Goal: Transaction & Acquisition: Purchase product/service

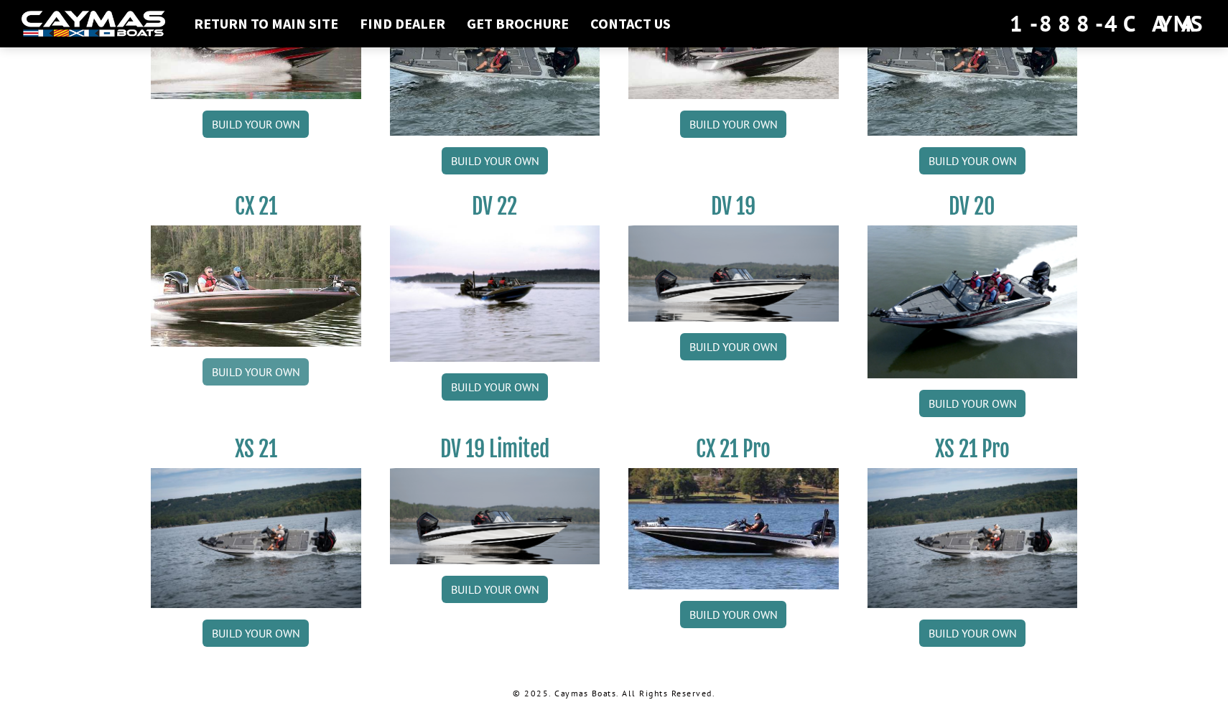
scroll to position [1572, 0]
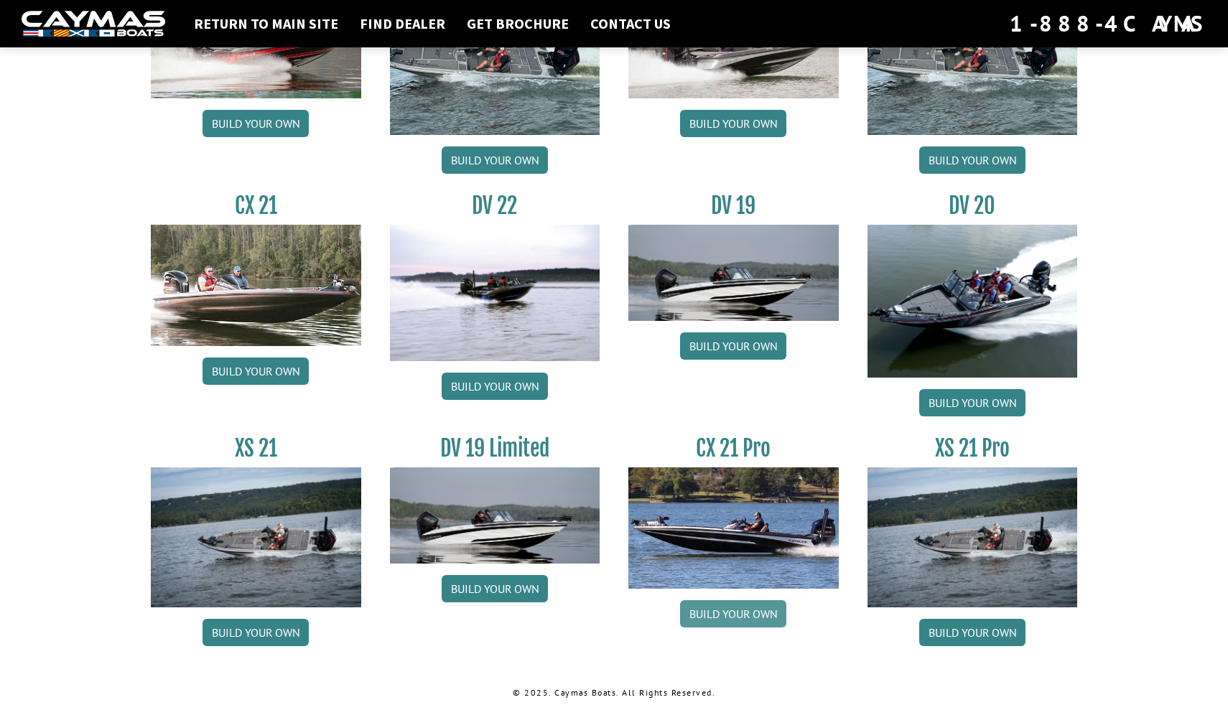
click at [710, 604] on link "Build your own" at bounding box center [733, 613] width 106 height 27
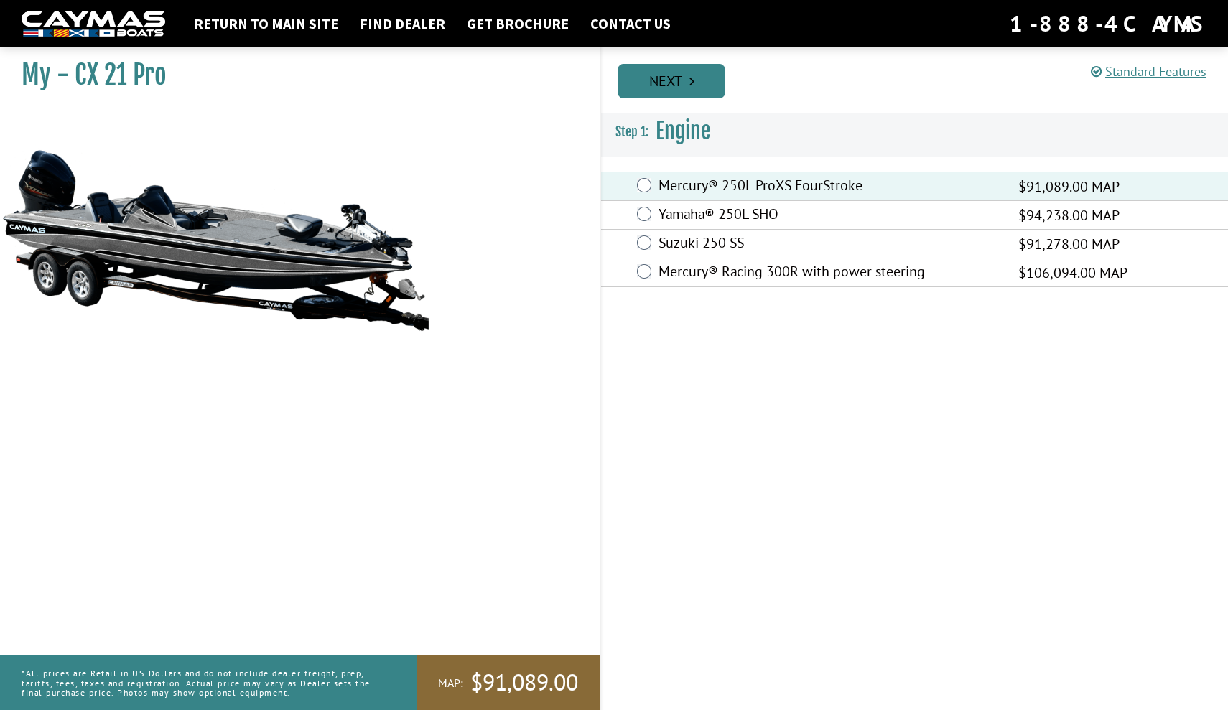
click at [688, 75] on link "Next" at bounding box center [672, 81] width 108 height 34
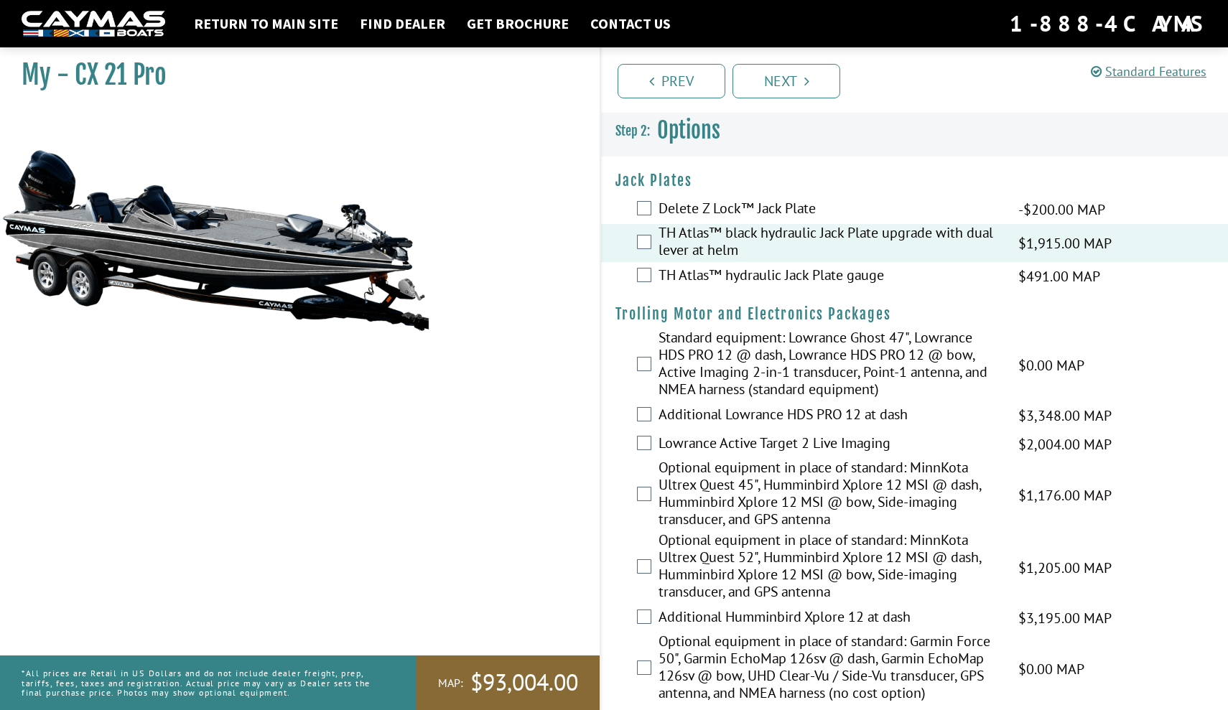
click at [1207, 566] on div "Optional equipment in place of standard: MinnKota Ultrex Quest 52", Humminbird …" at bounding box center [914, 567] width 627 height 73
click at [809, 81] on icon "Pagination" at bounding box center [806, 81] width 5 height 14
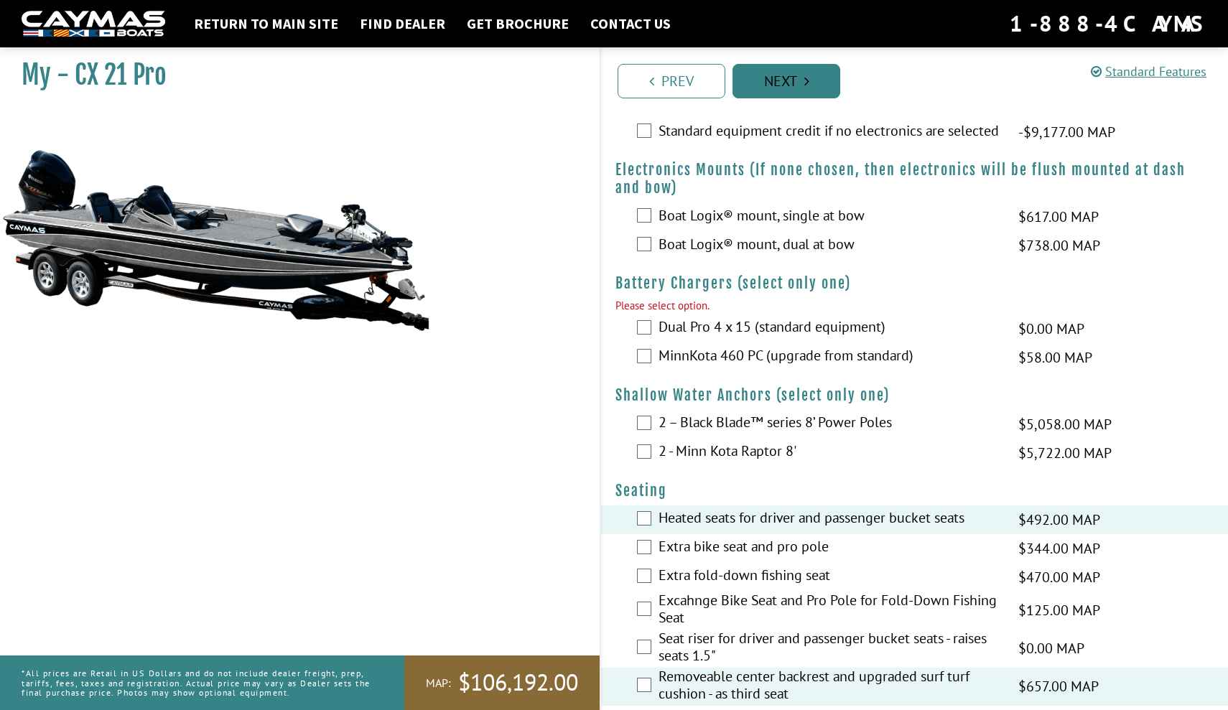
scroll to position [809, 0]
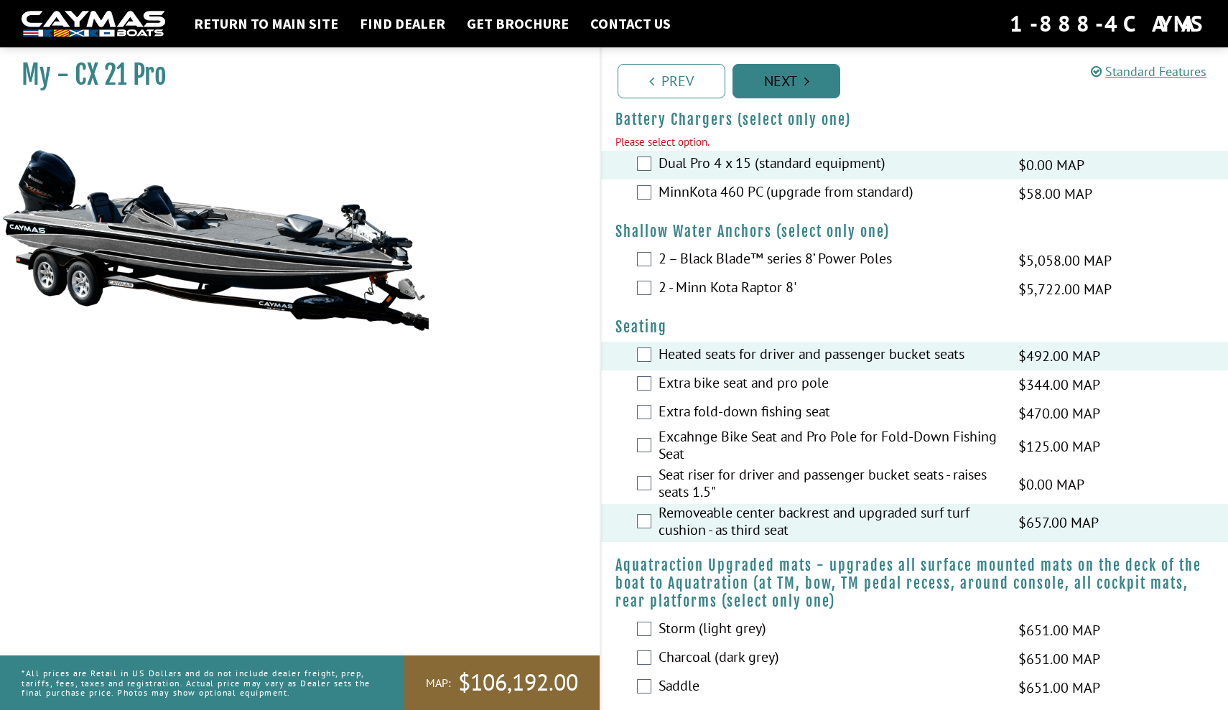
click at [802, 87] on link "Next" at bounding box center [786, 81] width 108 height 34
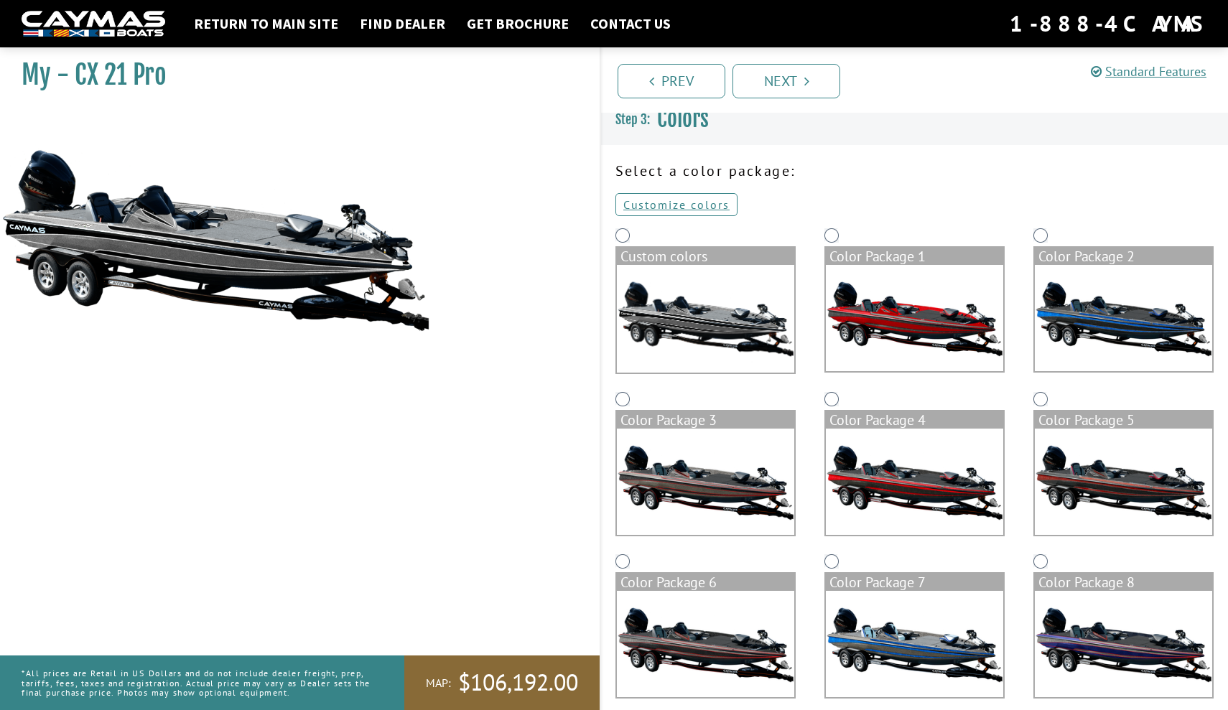
scroll to position [0, 0]
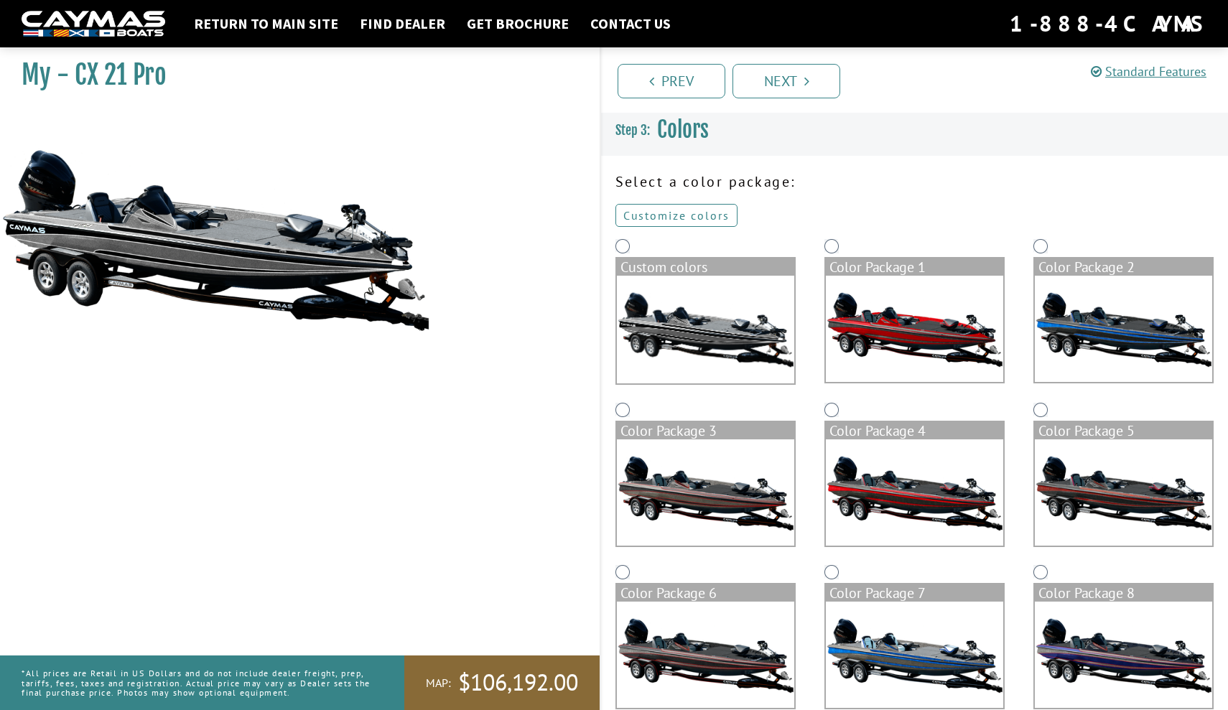
click at [684, 215] on link "Customize colors" at bounding box center [676, 215] width 122 height 23
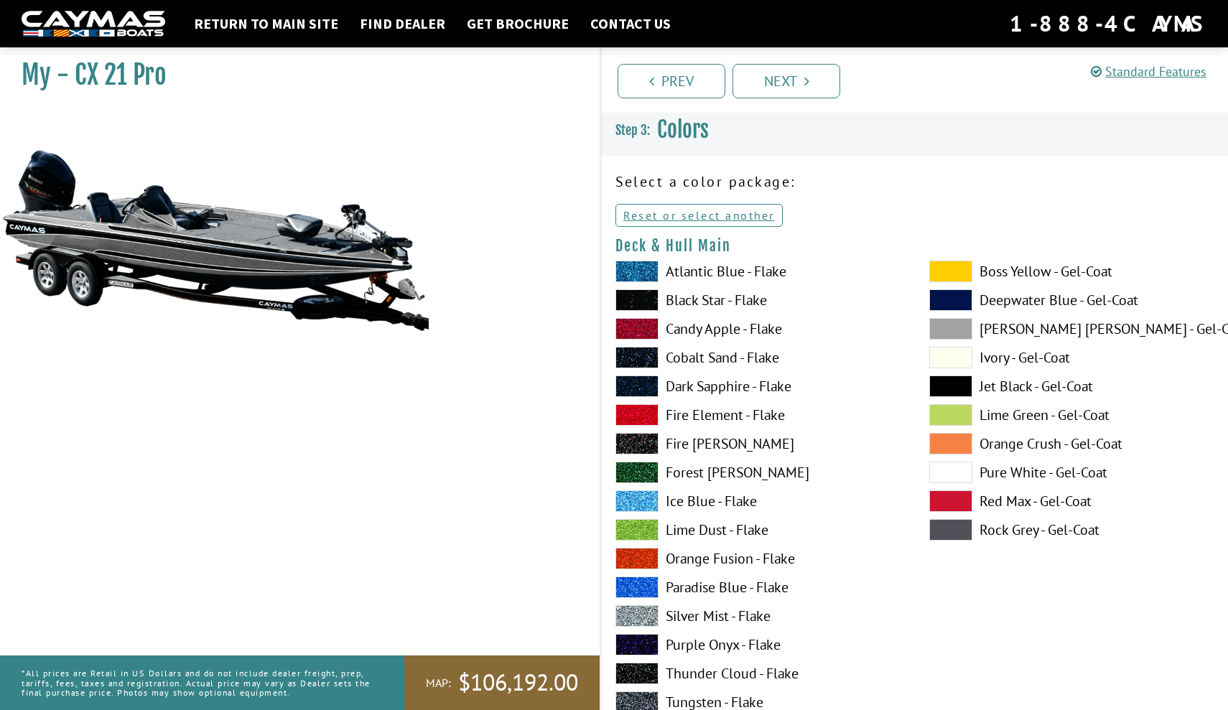
click at [1009, 330] on label "[PERSON_NAME] [PERSON_NAME] - Gel-Coat" at bounding box center [1071, 329] width 285 height 22
click at [1027, 526] on label "Rock Grey - Gel-Coat" at bounding box center [1071, 530] width 285 height 22
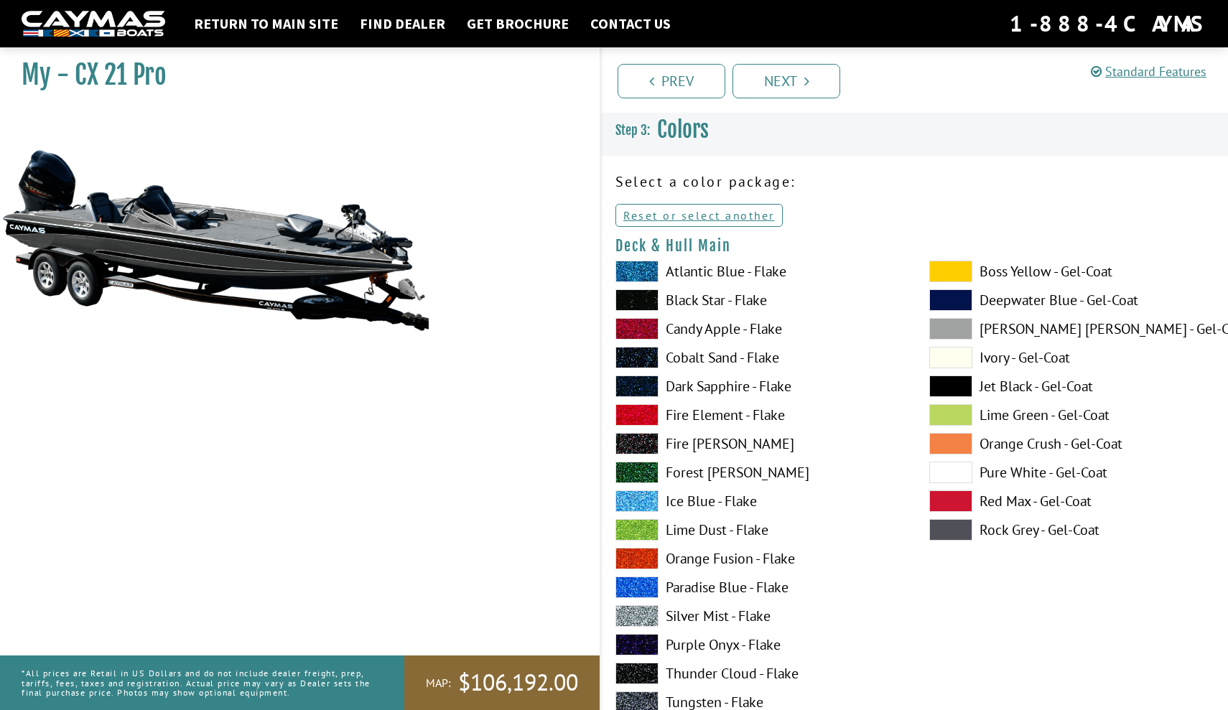
click at [905, 596] on div "Atlantic Blue - Flake Black Star - Flake Candy Apple - Flake Cobalt Sand - Flak…" at bounding box center [758, 534] width 314 height 546
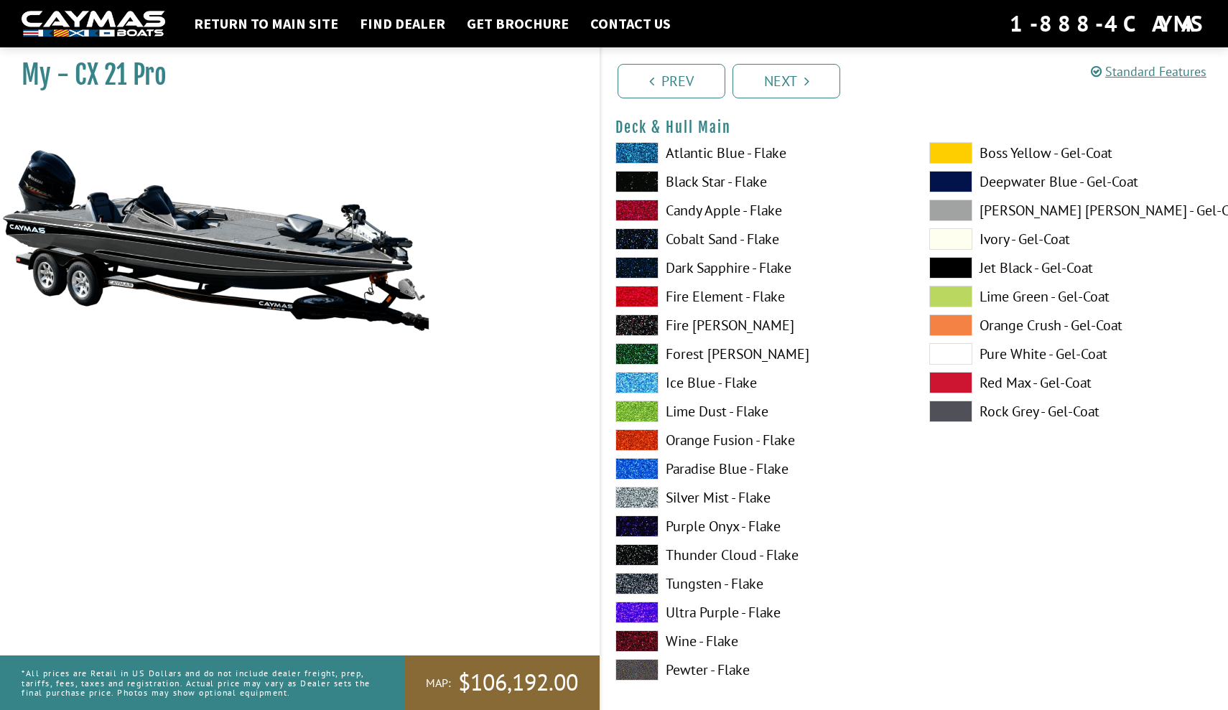
scroll to position [126, 0]
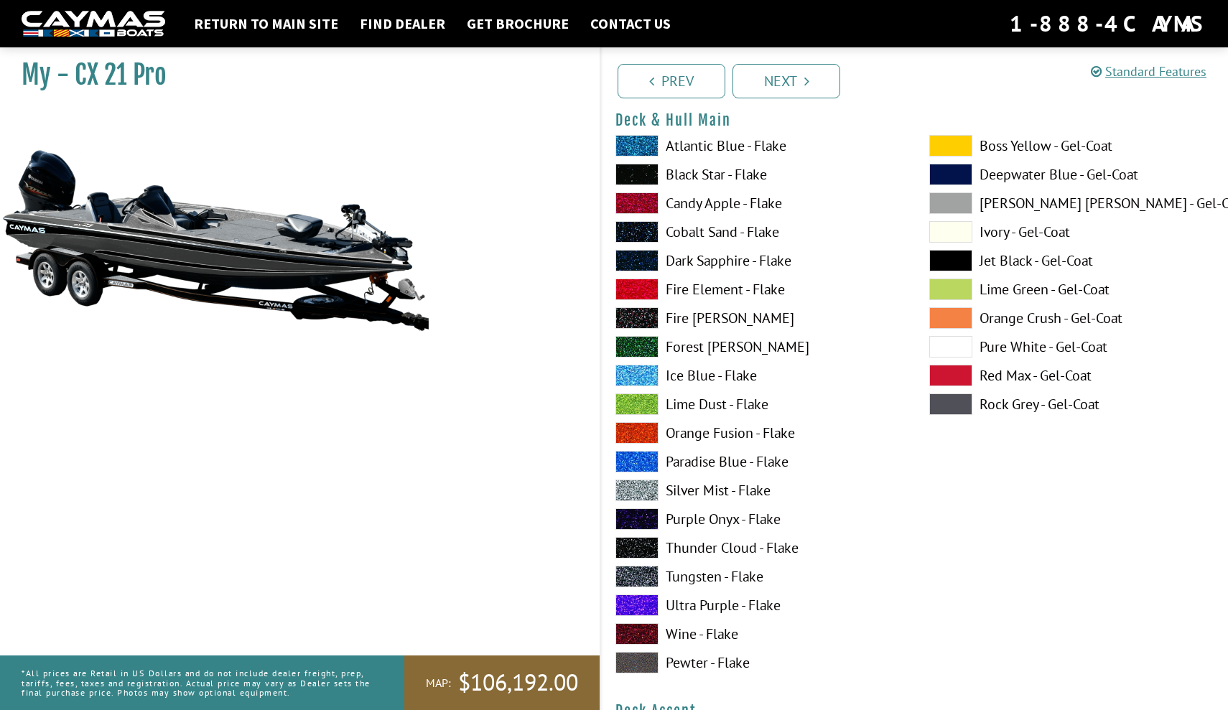
click at [632, 668] on span at bounding box center [636, 663] width 43 height 22
click at [642, 629] on span at bounding box center [636, 634] width 43 height 22
click at [641, 230] on span at bounding box center [636, 232] width 43 height 22
click at [646, 261] on span at bounding box center [636, 261] width 43 height 22
click at [643, 228] on span at bounding box center [636, 232] width 43 height 22
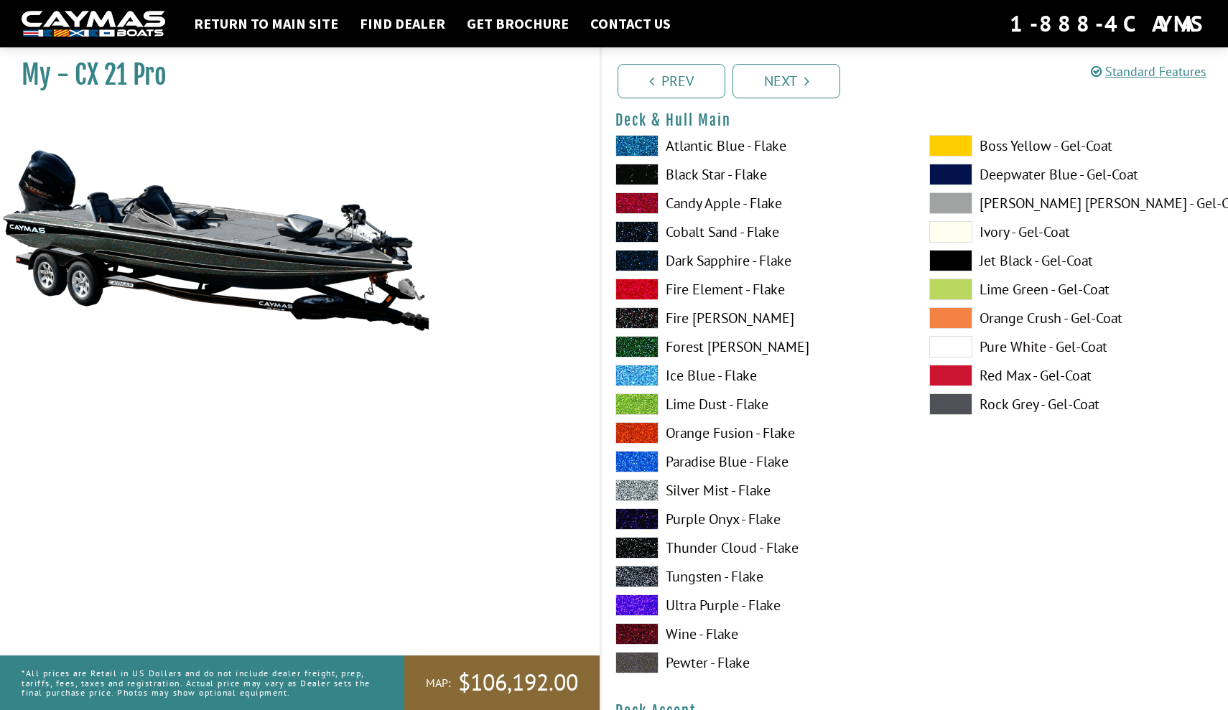
click at [645, 311] on span at bounding box center [636, 318] width 43 height 22
click at [957, 404] on span at bounding box center [950, 404] width 43 height 22
click at [864, 382] on label "Ice Blue - Flake" at bounding box center [757, 376] width 285 height 22
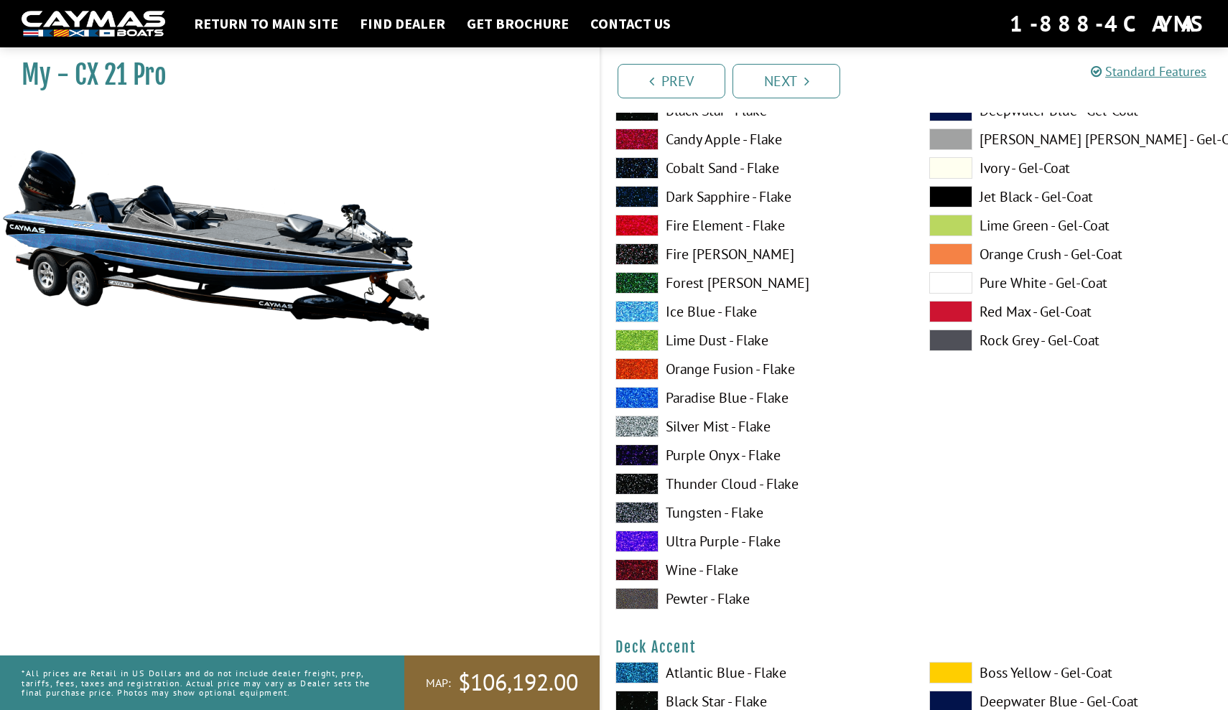
scroll to position [196, 0]
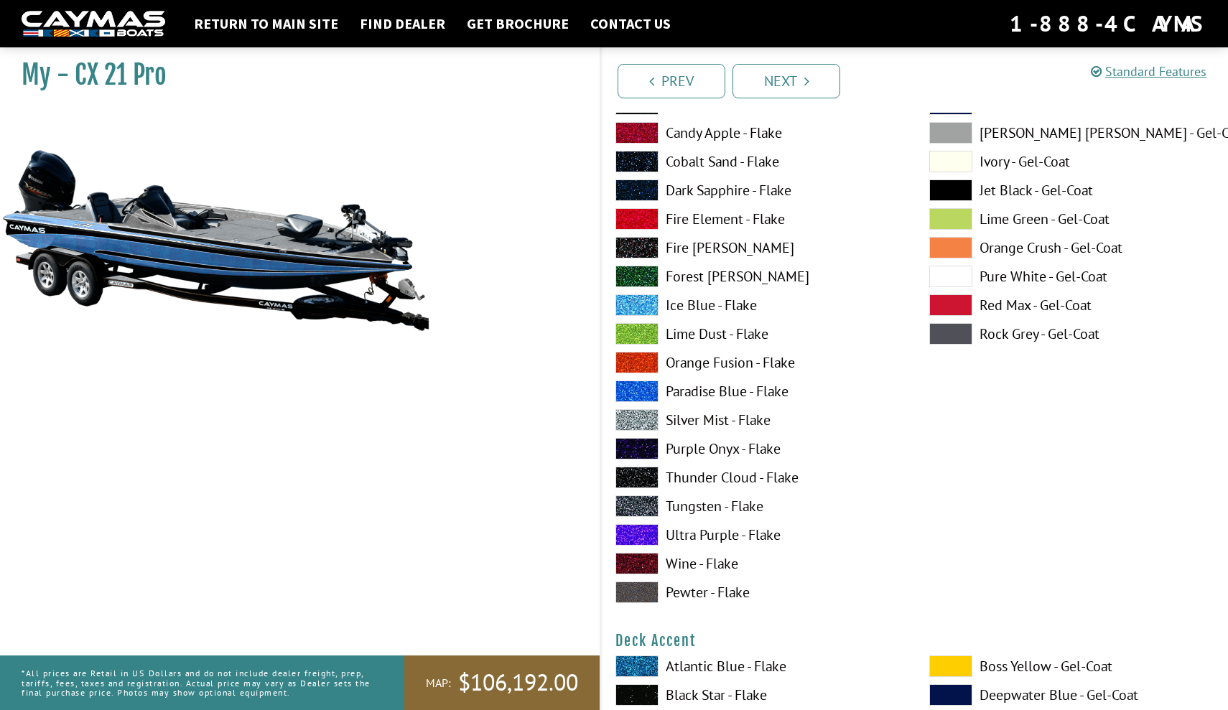
click at [964, 333] on span at bounding box center [950, 334] width 43 height 22
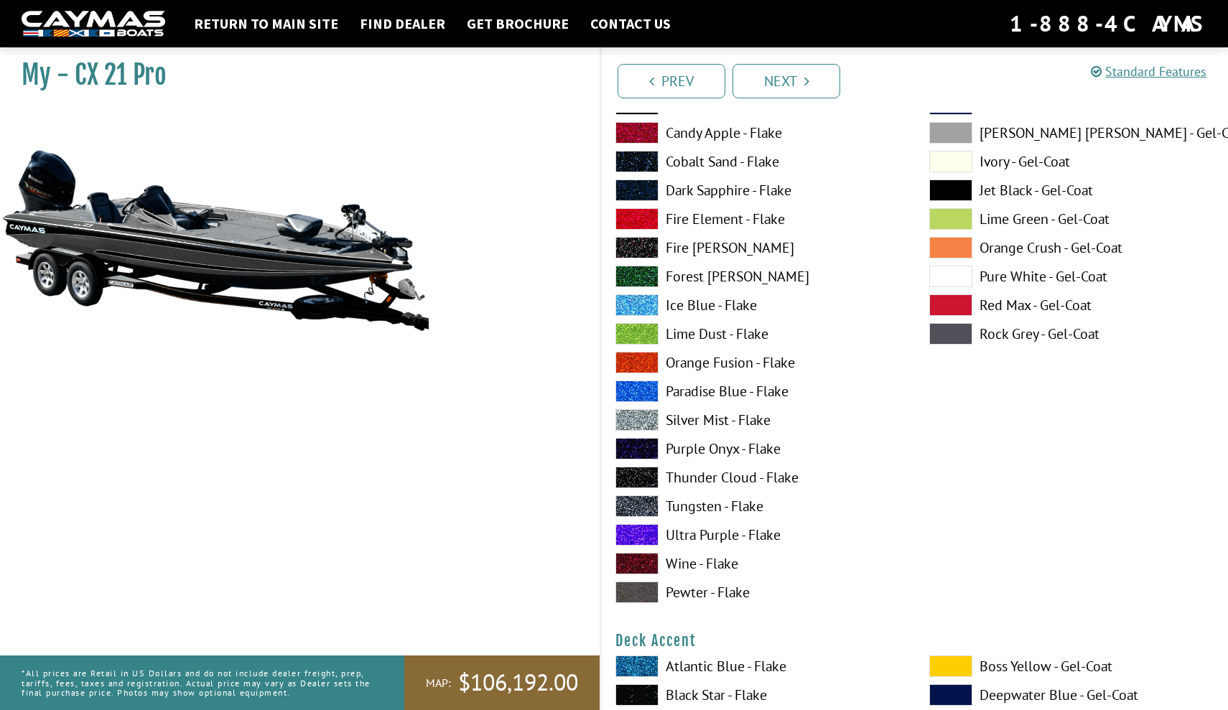
click at [743, 635] on h4 "Deck Accent" at bounding box center [914, 641] width 598 height 18
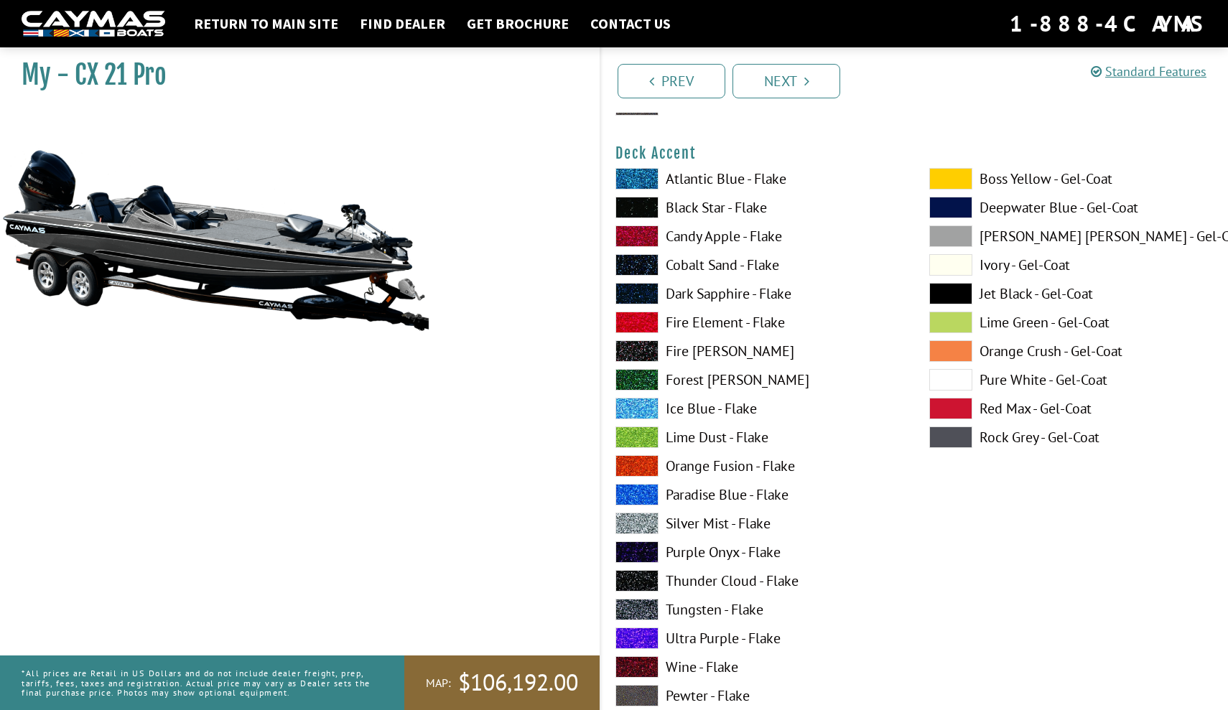
scroll to position [684, 0]
click at [648, 580] on span at bounding box center [636, 580] width 43 height 22
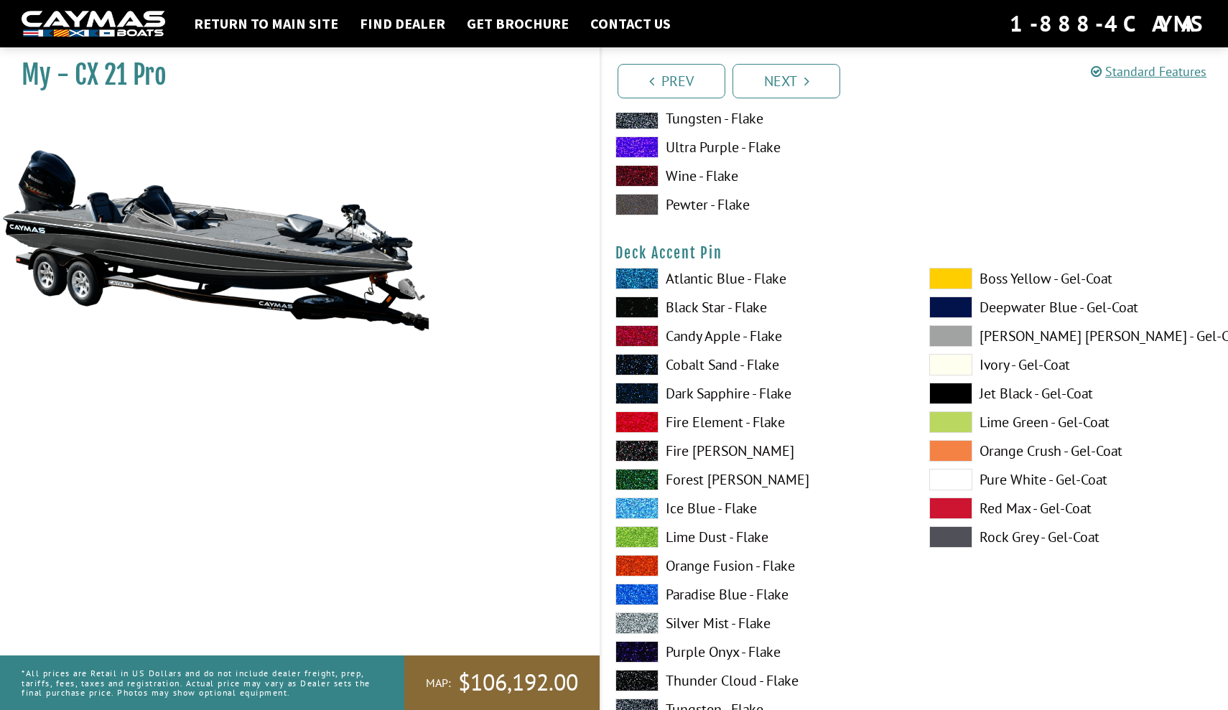
scroll to position [1175, 0]
click at [646, 447] on span at bounding box center [636, 450] width 43 height 22
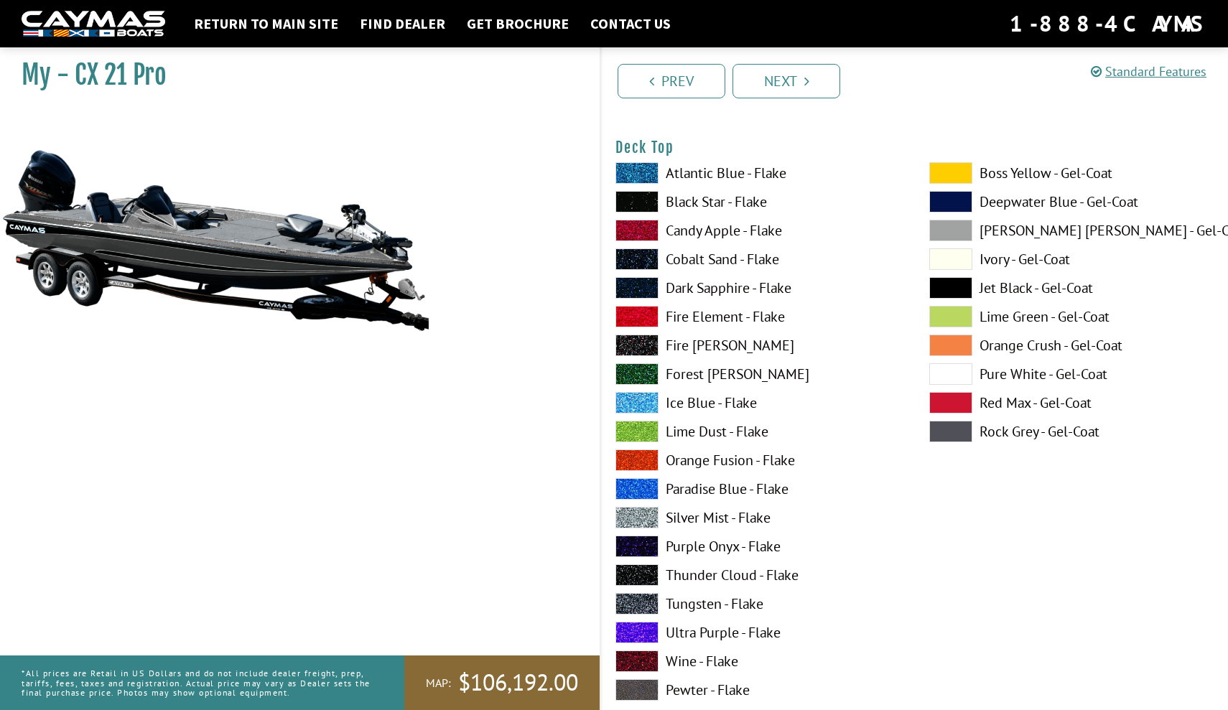
scroll to position [1896, 0]
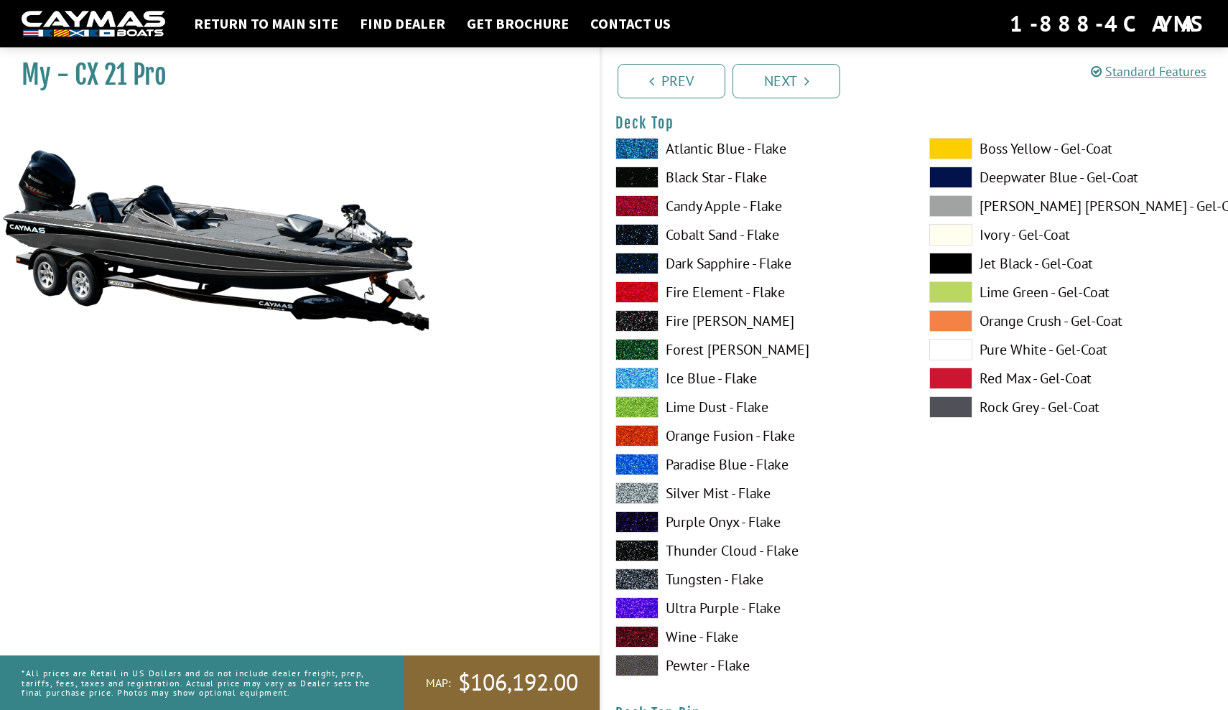
click at [648, 549] on span at bounding box center [636, 551] width 43 height 22
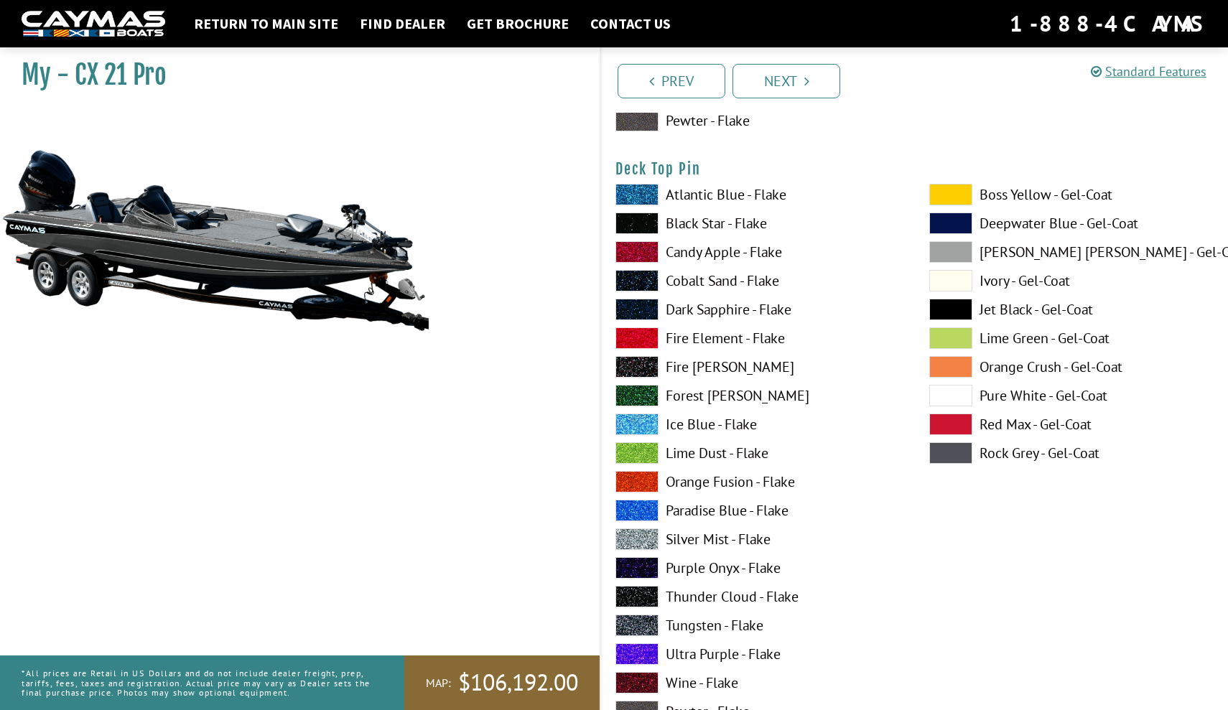
scroll to position [2441, 0]
click at [631, 358] on span at bounding box center [636, 366] width 43 height 22
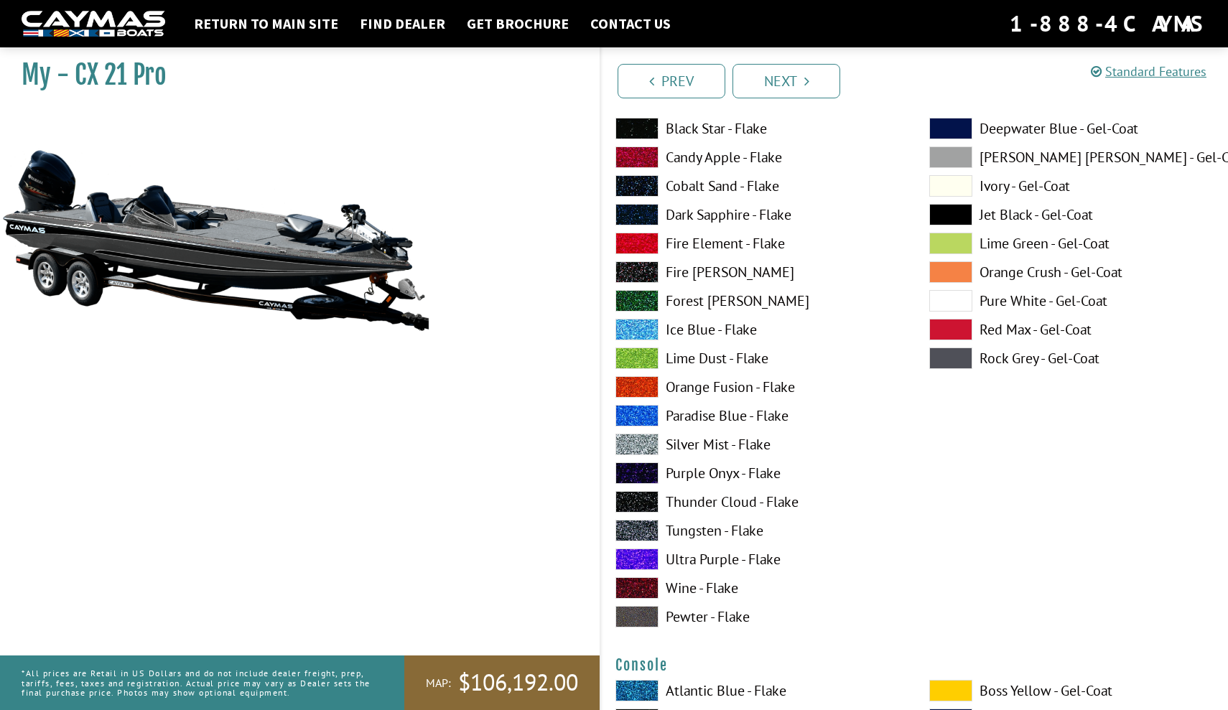
scroll to position [3127, 0]
click at [645, 503] on span at bounding box center [636, 501] width 43 height 22
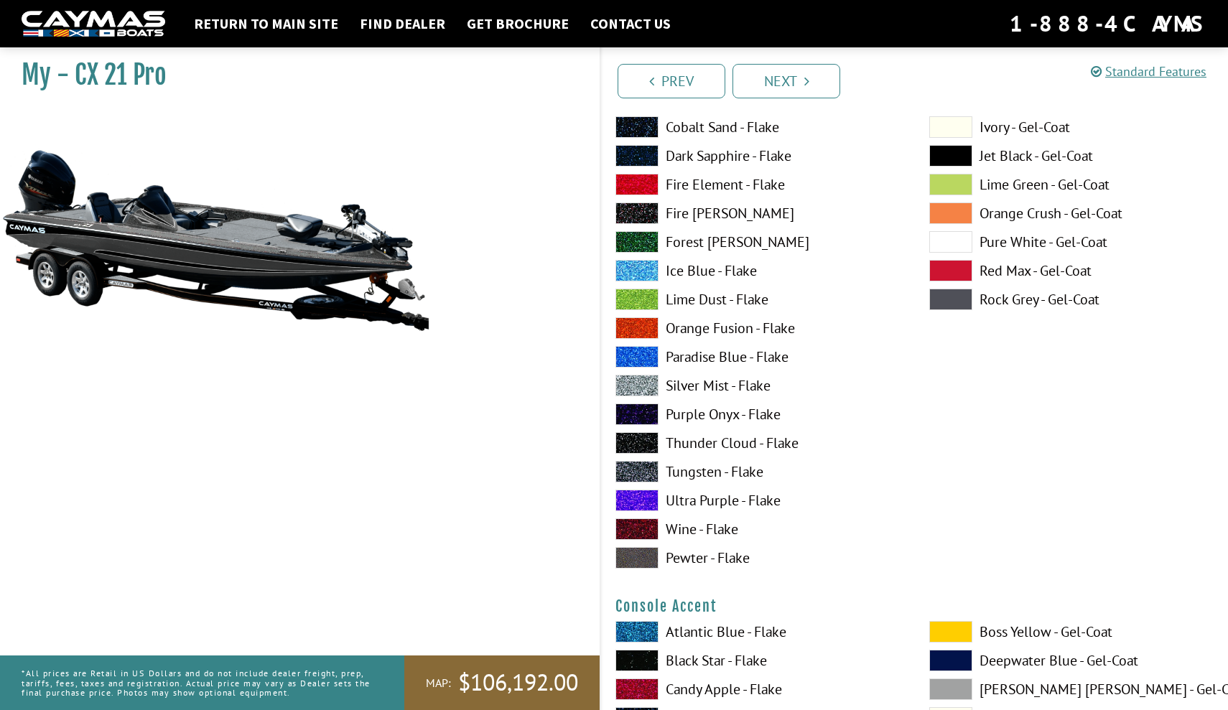
scroll to position [3781, 0]
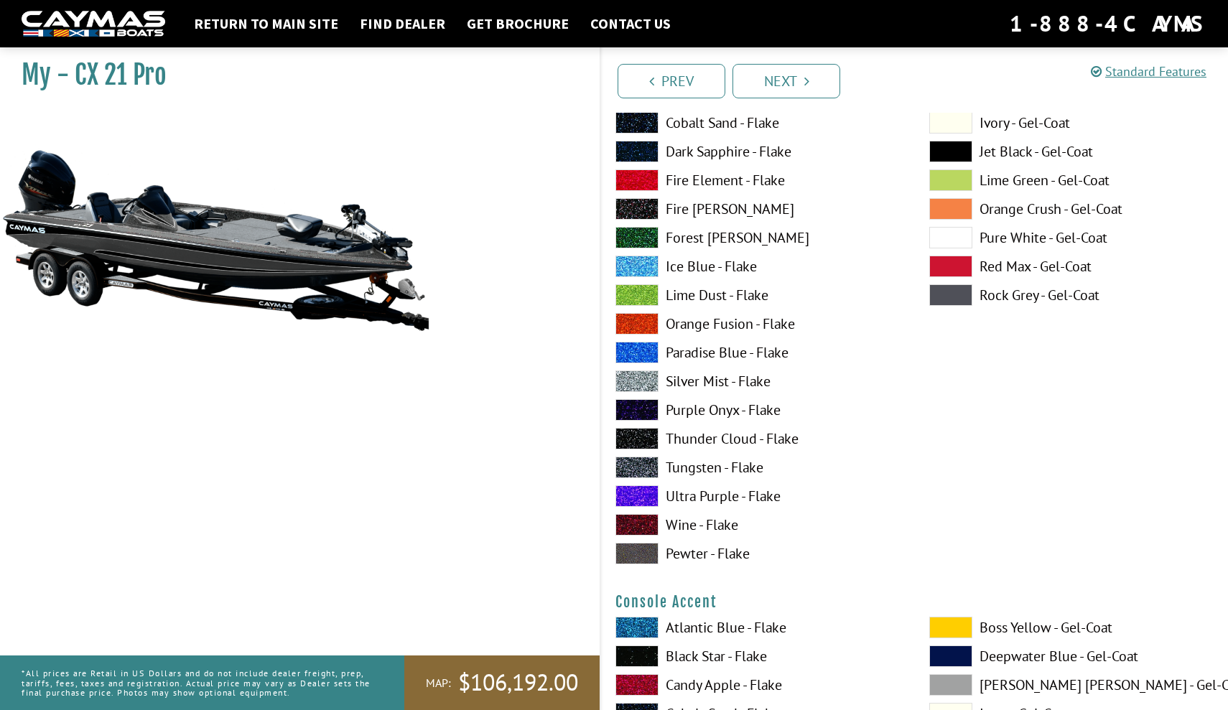
click at [629, 435] on span at bounding box center [636, 439] width 43 height 22
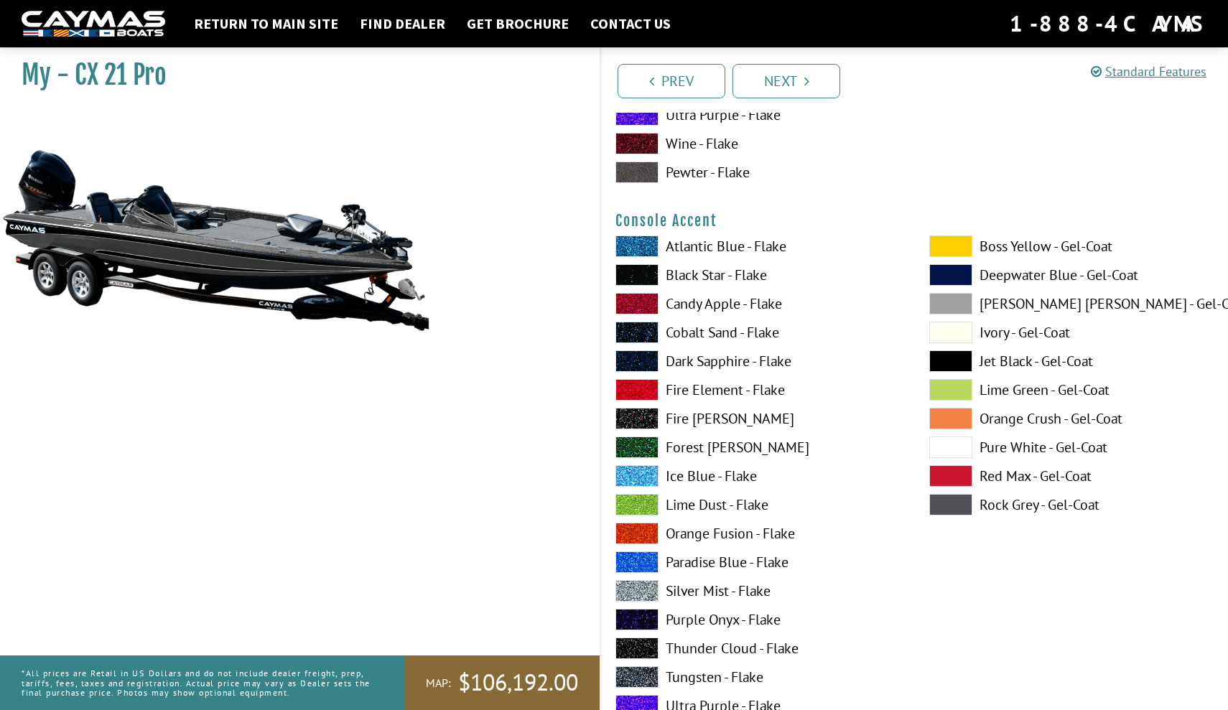
scroll to position [4166, 0]
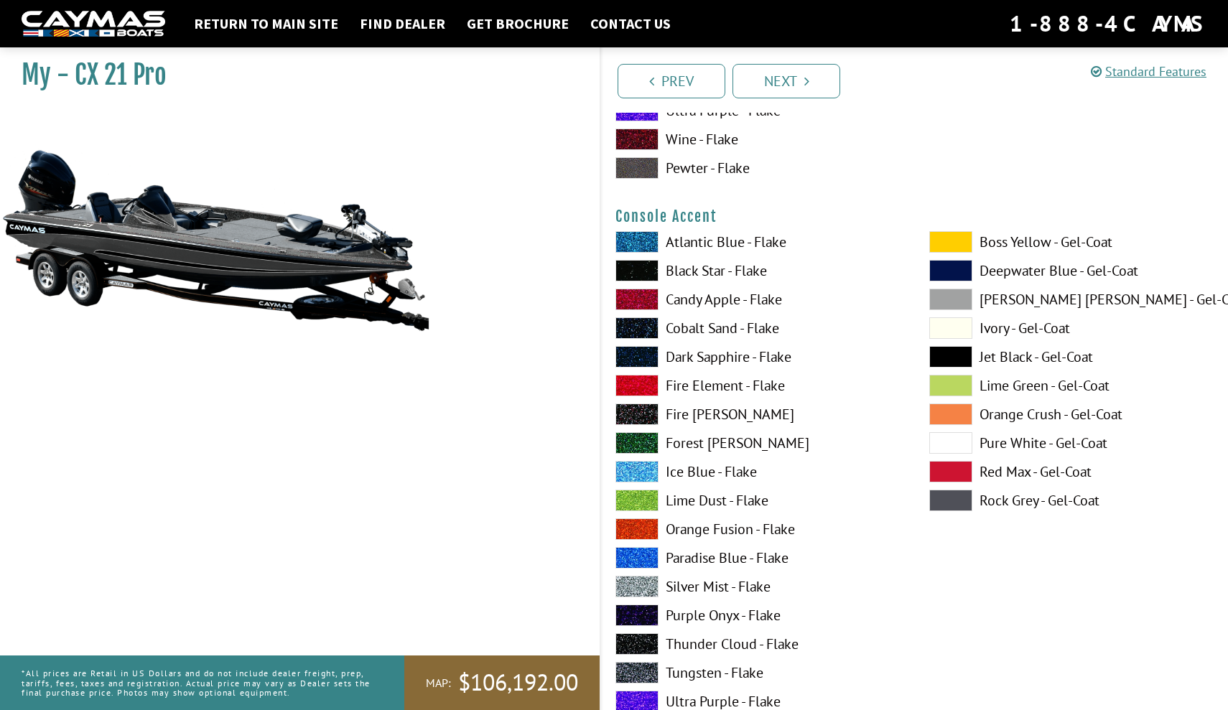
click at [630, 412] on span at bounding box center [636, 415] width 43 height 22
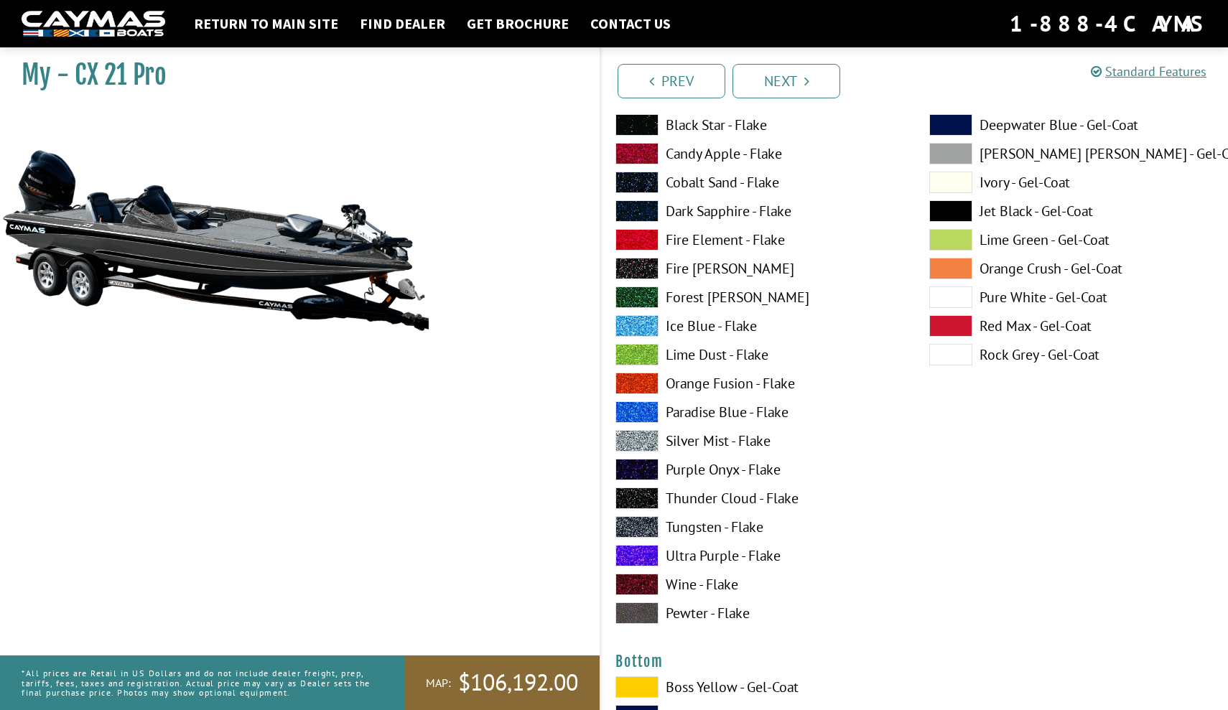
scroll to position [4904, 0]
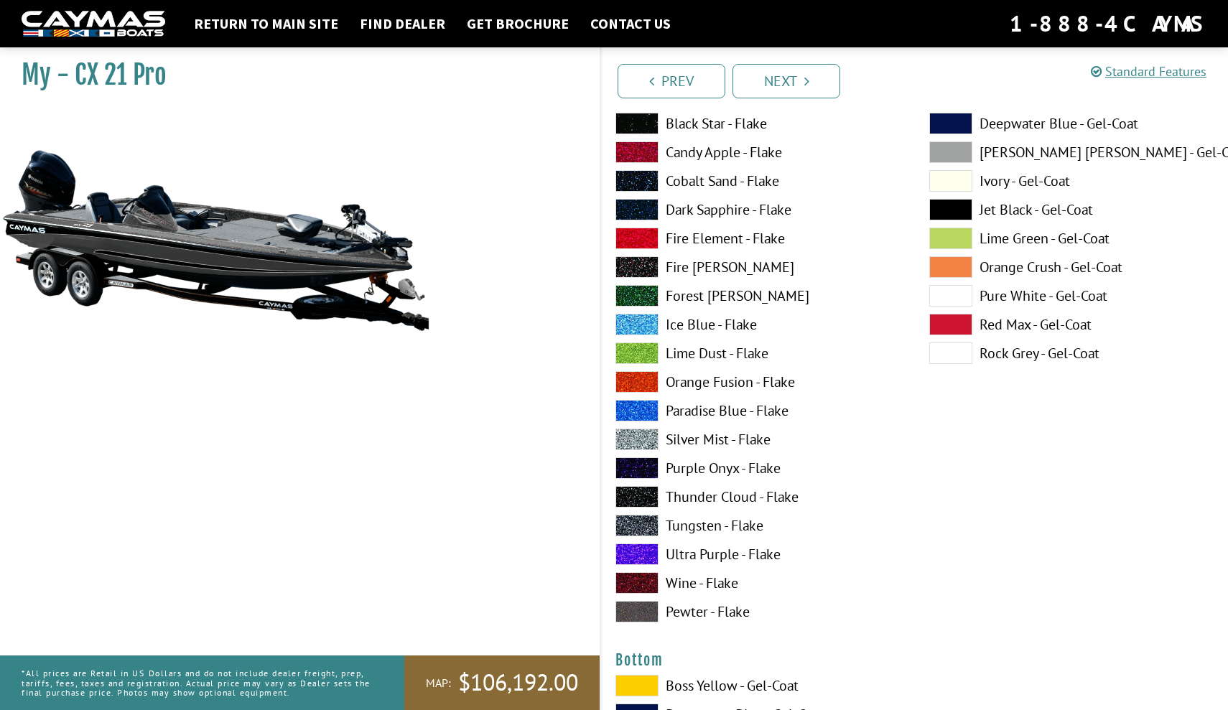
click at [642, 497] on span at bounding box center [636, 497] width 43 height 22
click at [631, 533] on span at bounding box center [636, 526] width 43 height 22
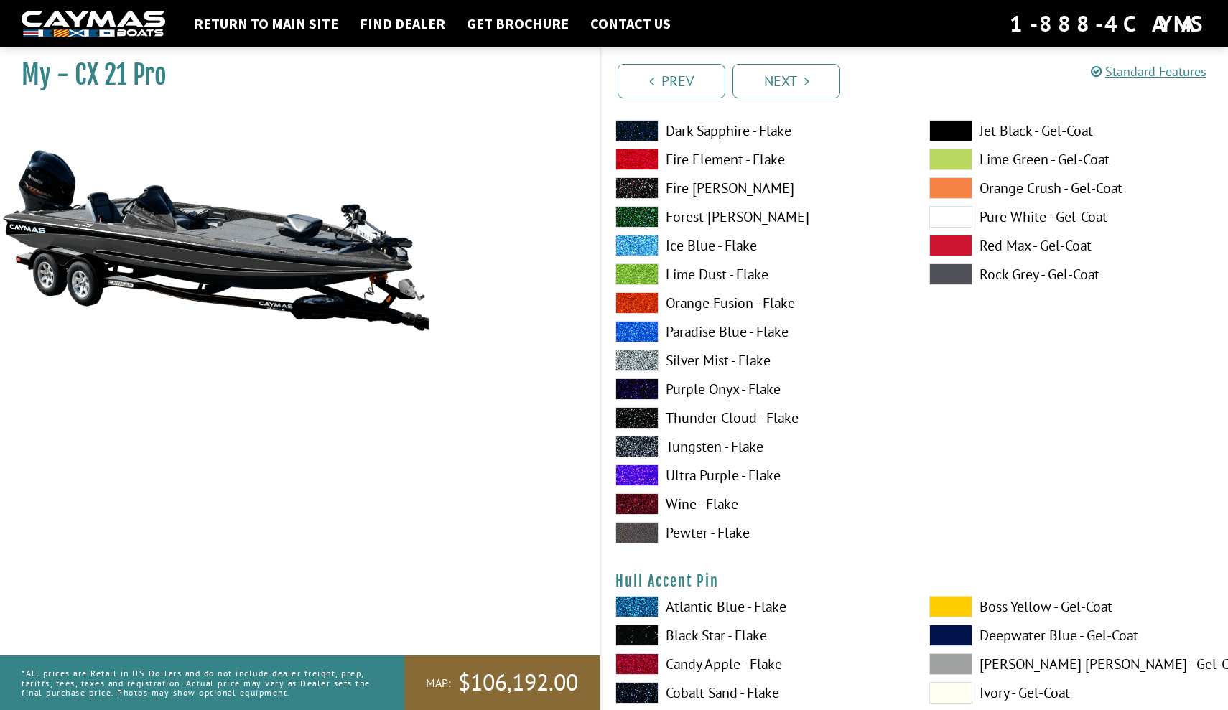
scroll to position [5912, 0]
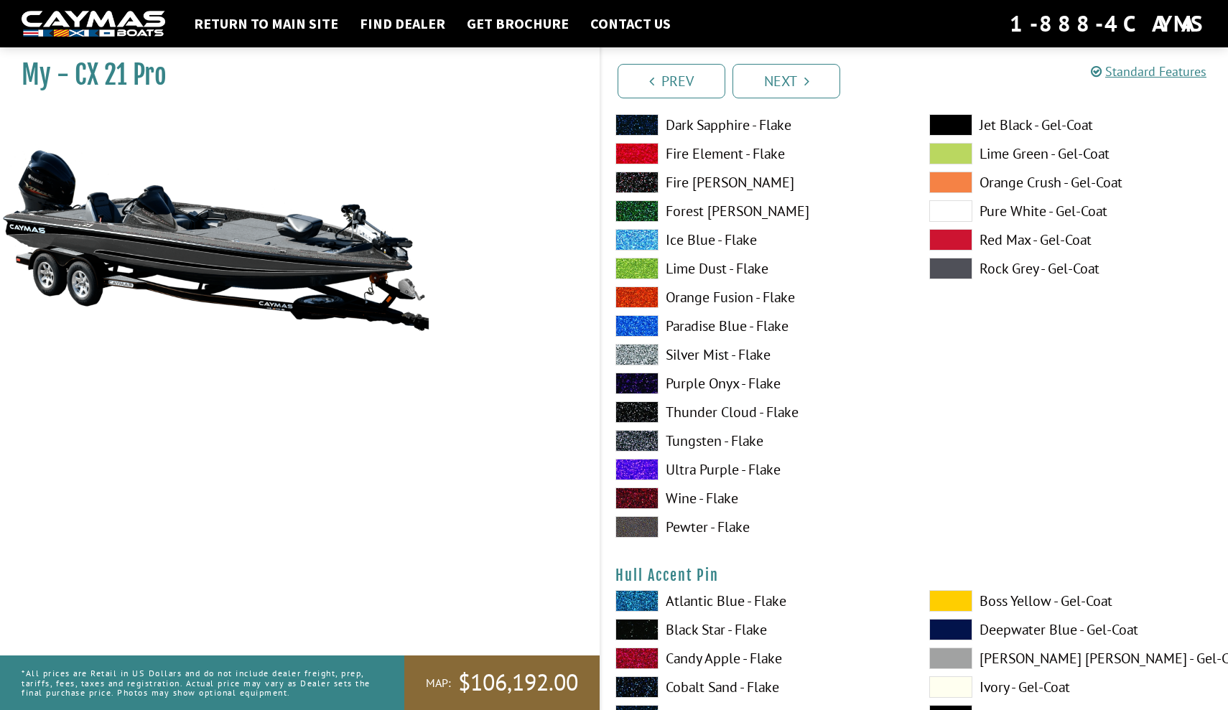
click at [653, 436] on span at bounding box center [636, 441] width 43 height 22
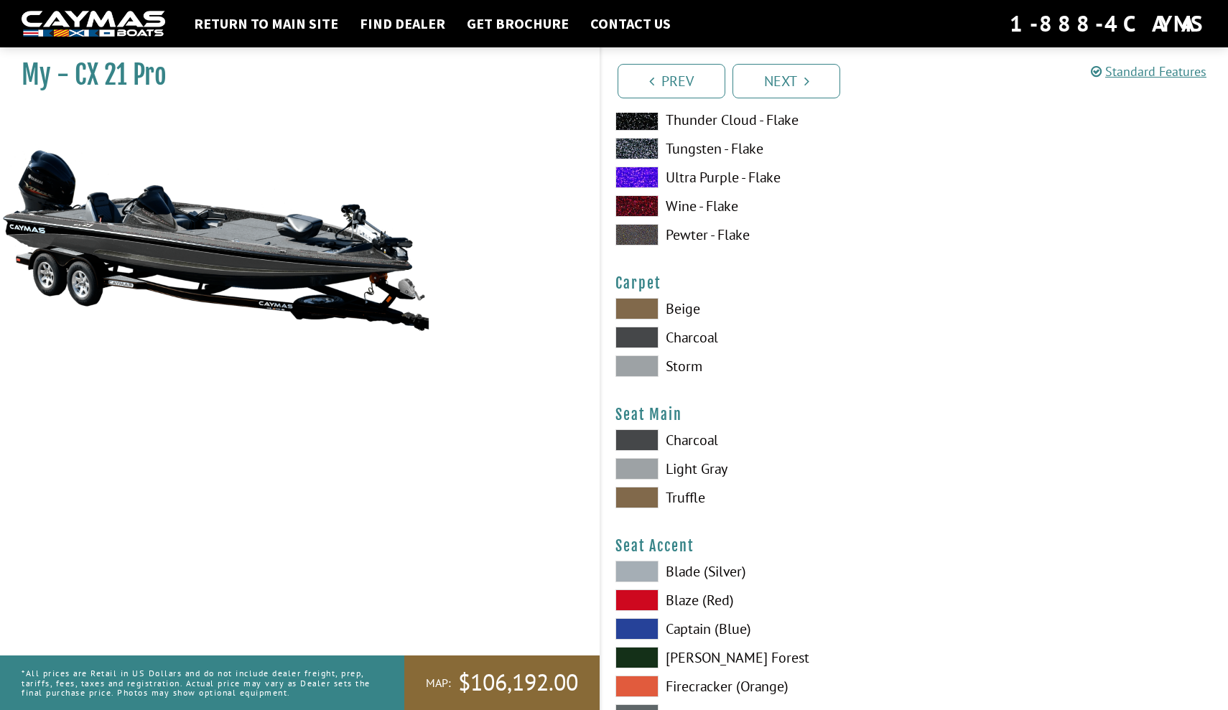
scroll to position [7982, 0]
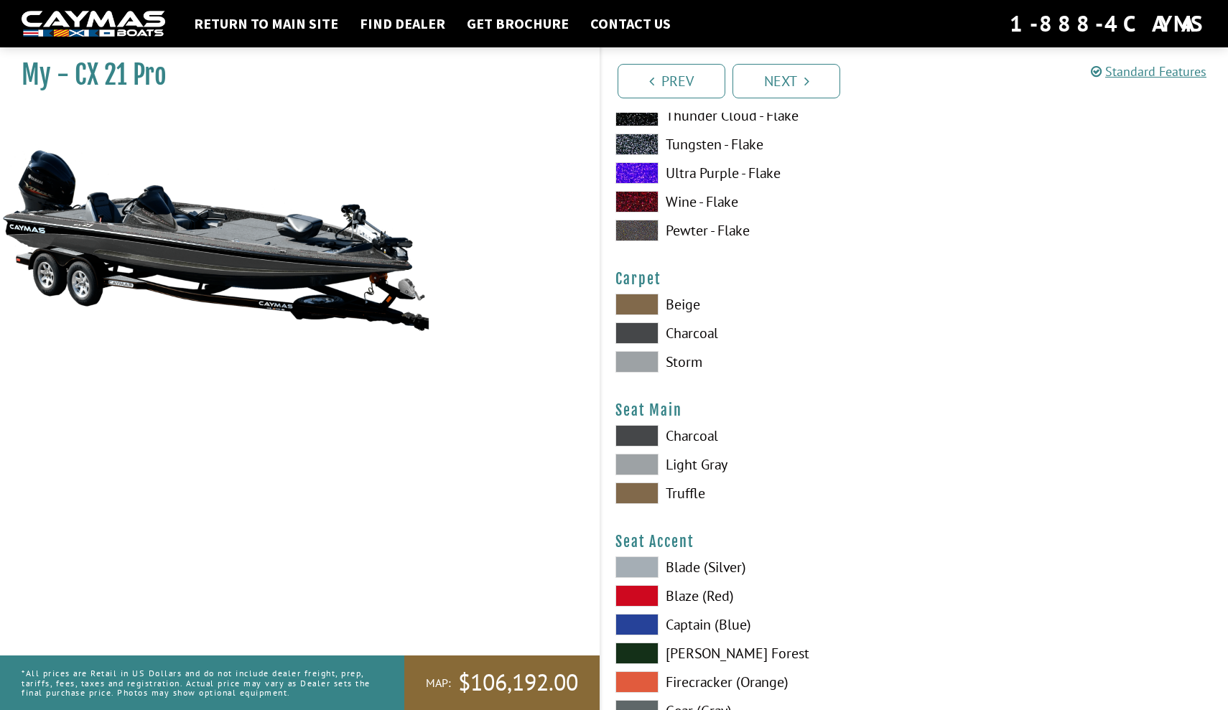
click at [644, 332] on span at bounding box center [636, 333] width 43 height 22
click at [652, 424] on div "Seat Main Please select color. [GEOGRAPHIC_DATA] Light Gray Truffle" at bounding box center [914, 456] width 598 height 110
click at [646, 434] on span at bounding box center [636, 436] width 43 height 22
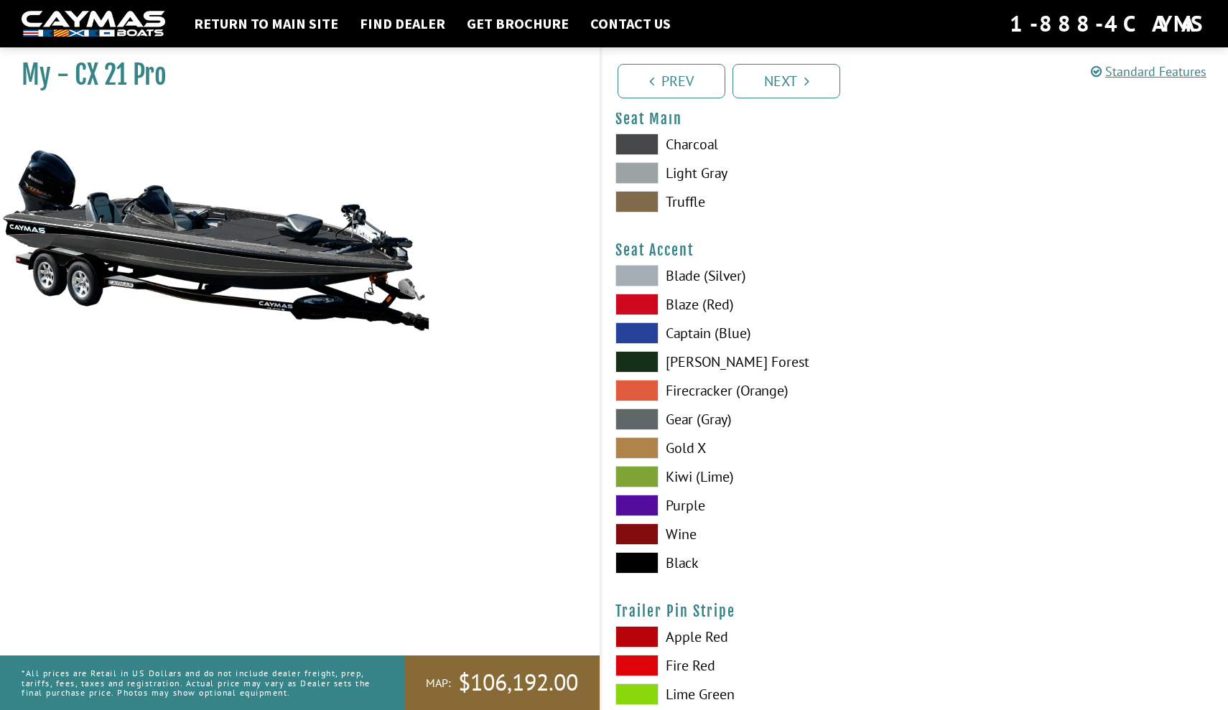
scroll to position [8282, 0]
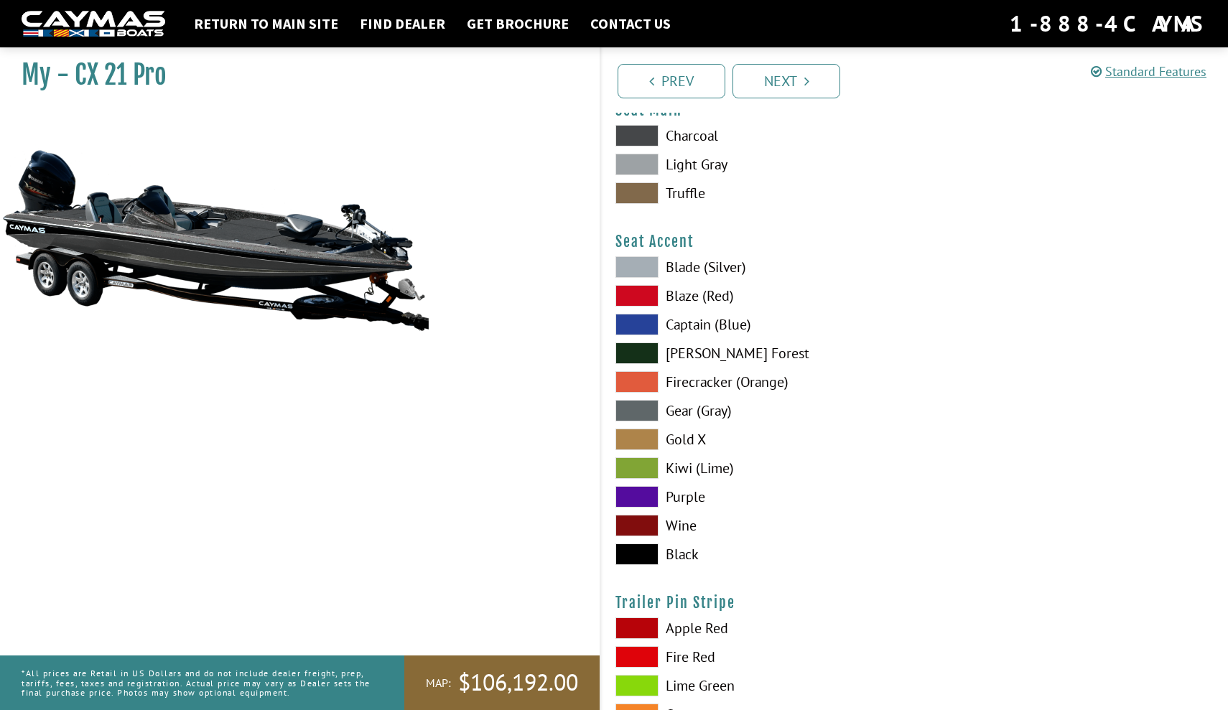
click at [637, 555] on span at bounding box center [636, 555] width 43 height 22
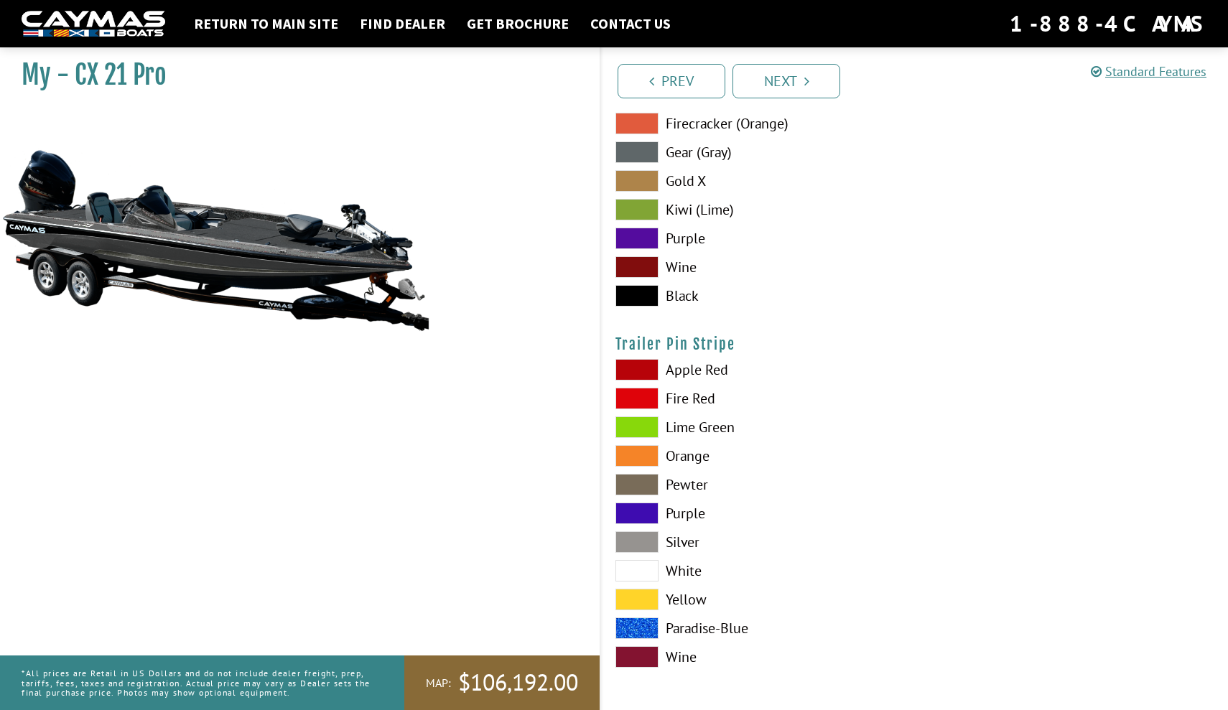
scroll to position [8547, 0]
click at [864, 579] on div "Apple Red Fire Red [GEOGRAPHIC_DATA] Orange Pewter Purple" at bounding box center [758, 517] width 314 height 316
click at [645, 539] on span at bounding box center [636, 542] width 43 height 22
click at [767, 75] on link "Next" at bounding box center [786, 81] width 108 height 34
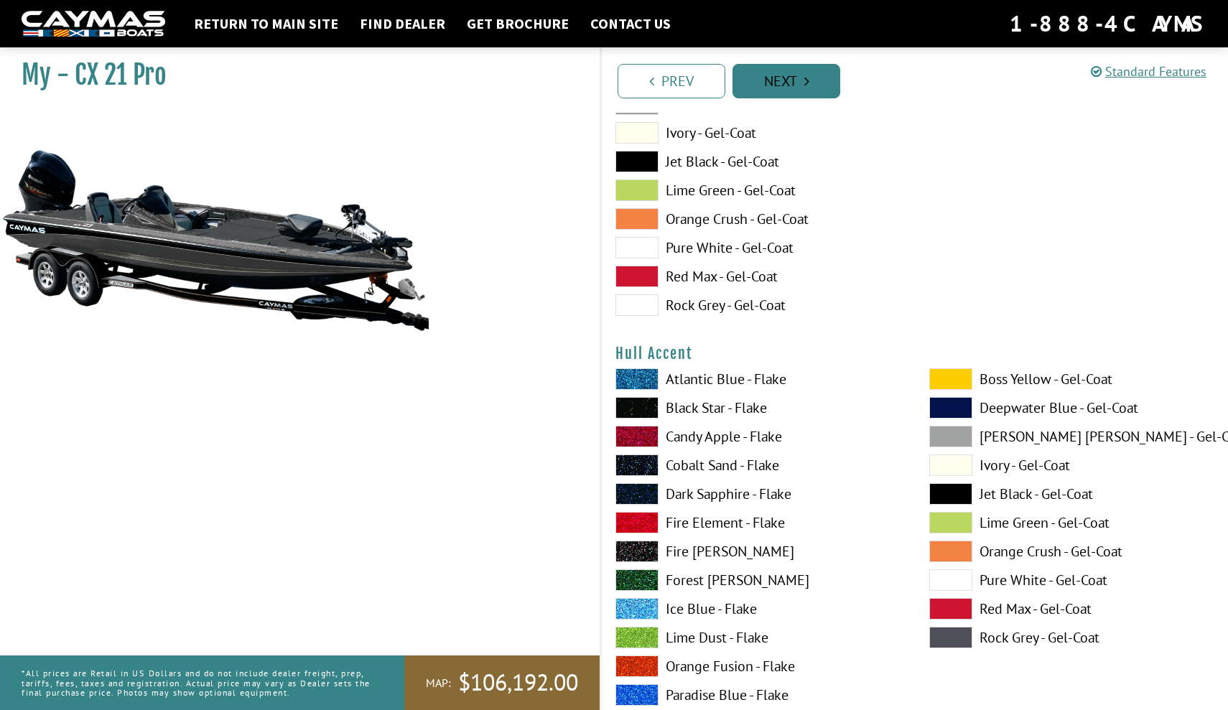
scroll to position [5436, 0]
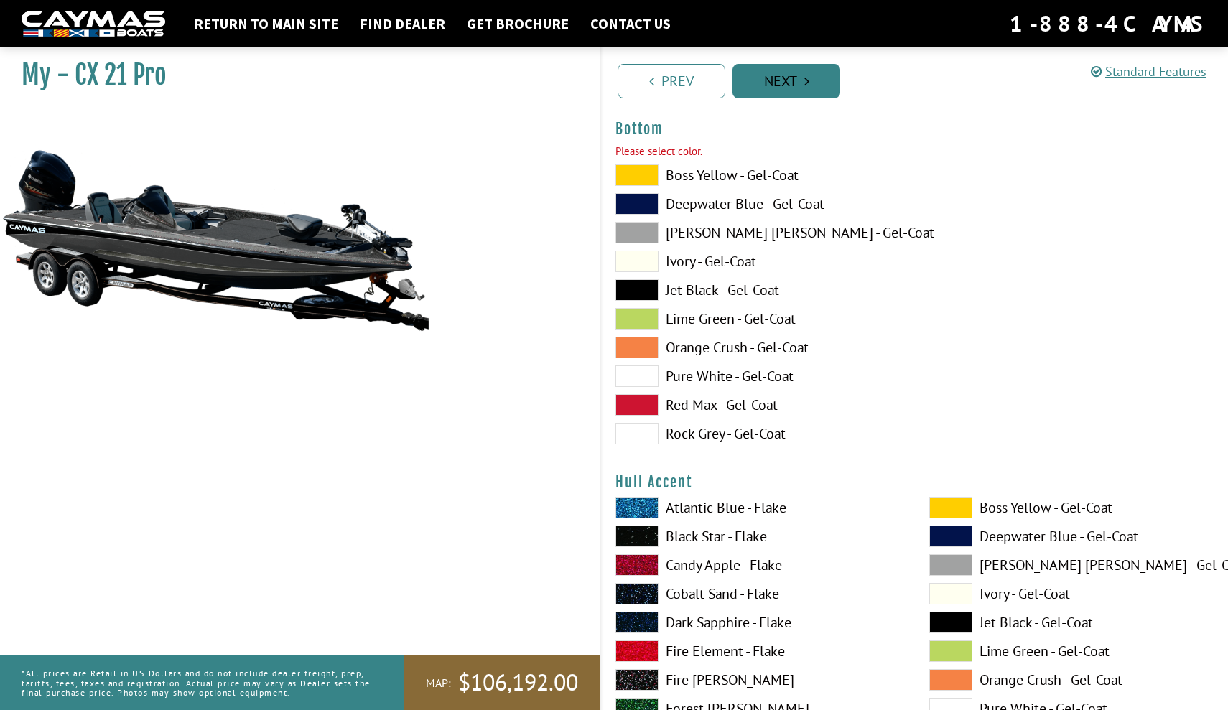
click at [766, 75] on link "Next" at bounding box center [786, 81] width 108 height 34
click at [636, 232] on span at bounding box center [636, 233] width 43 height 22
click at [638, 279] on span at bounding box center [636, 290] width 43 height 22
click at [783, 85] on link "Next" at bounding box center [786, 81] width 108 height 34
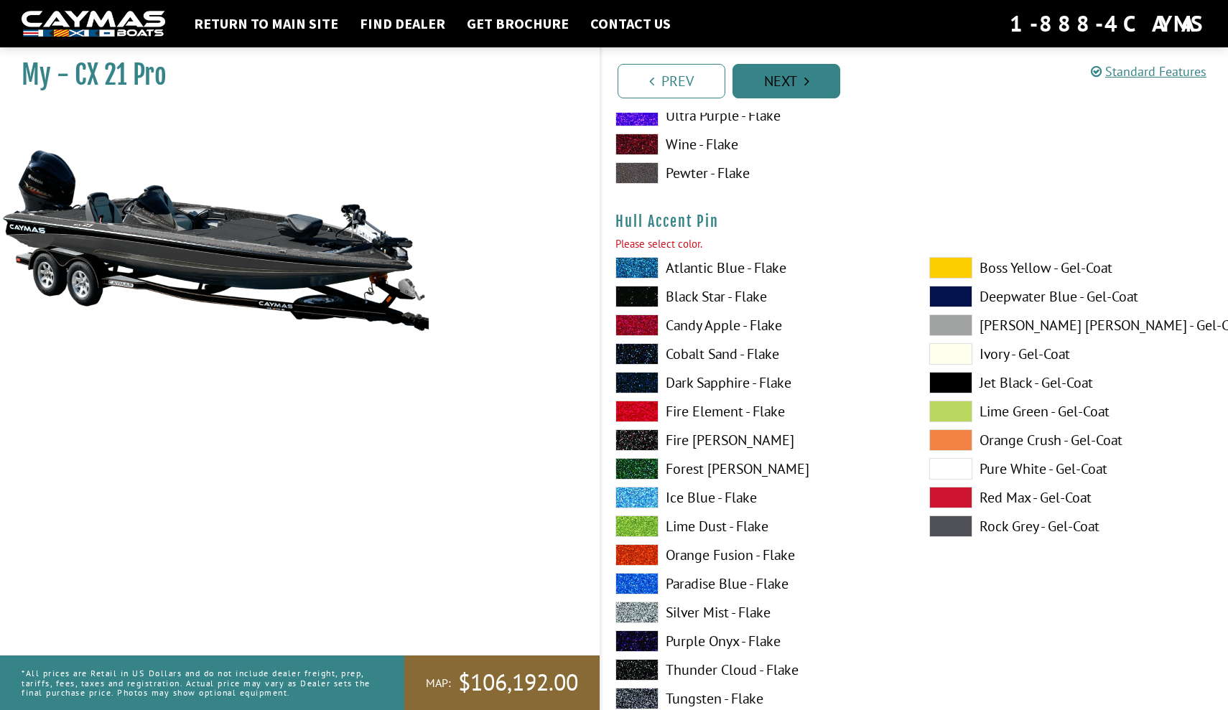
scroll to position [6359, 0]
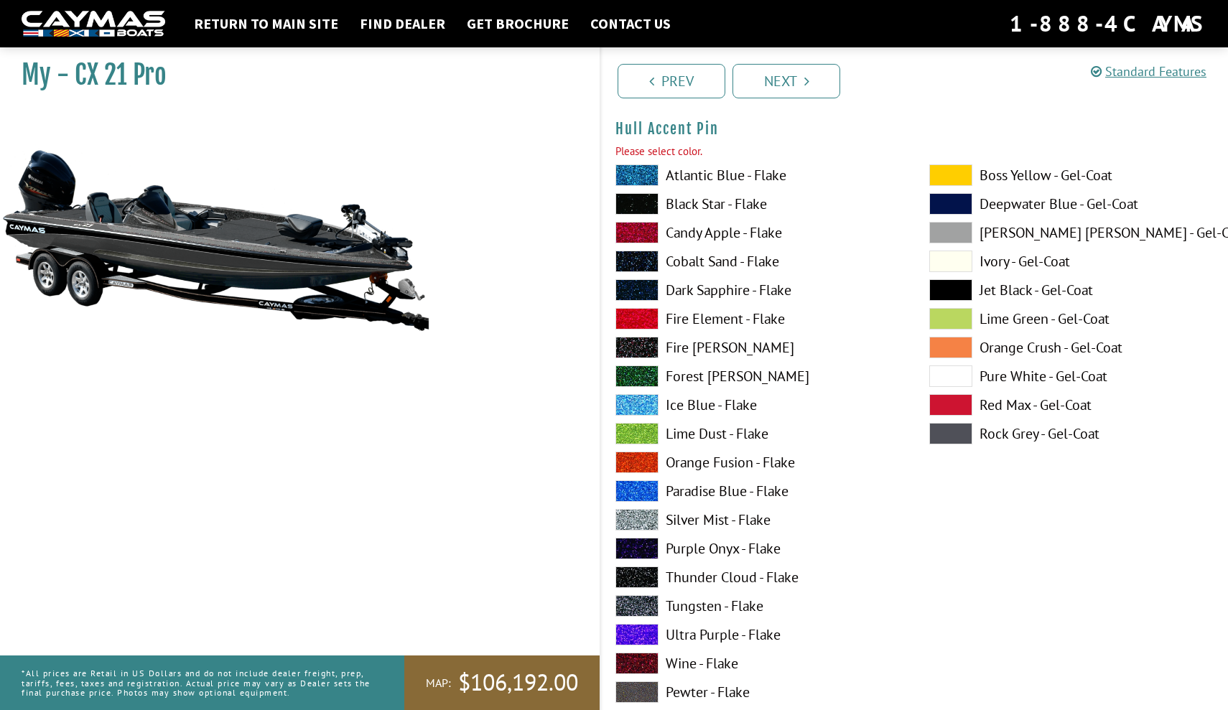
click at [638, 607] on span at bounding box center [636, 606] width 43 height 22
click at [795, 81] on link "Next" at bounding box center [786, 81] width 108 height 34
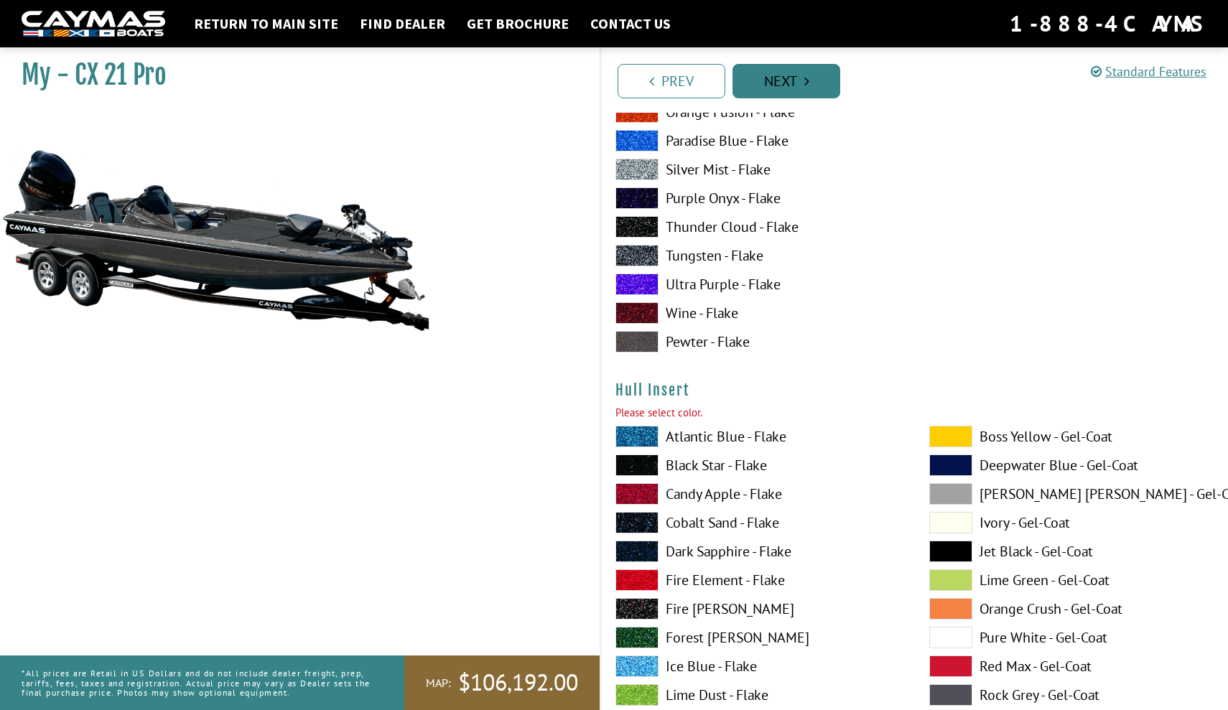
scroll to position [6950, 0]
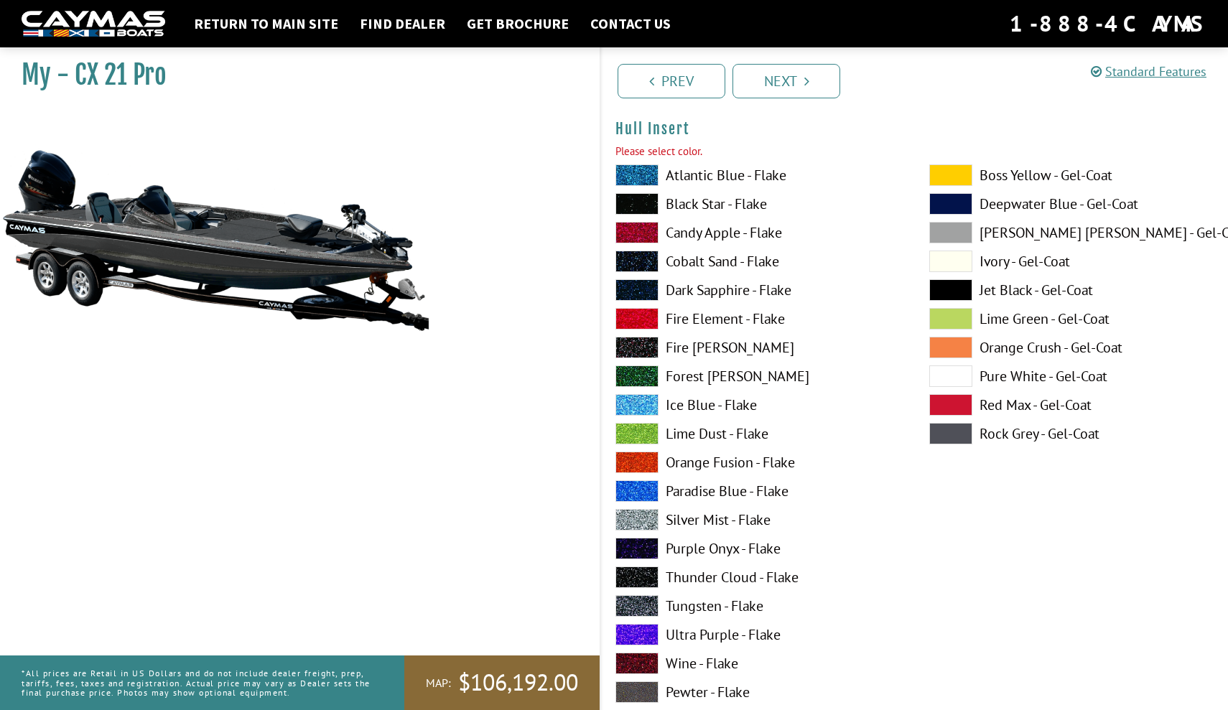
click at [635, 601] on span at bounding box center [636, 606] width 43 height 22
click at [776, 80] on link "Next" at bounding box center [786, 81] width 108 height 34
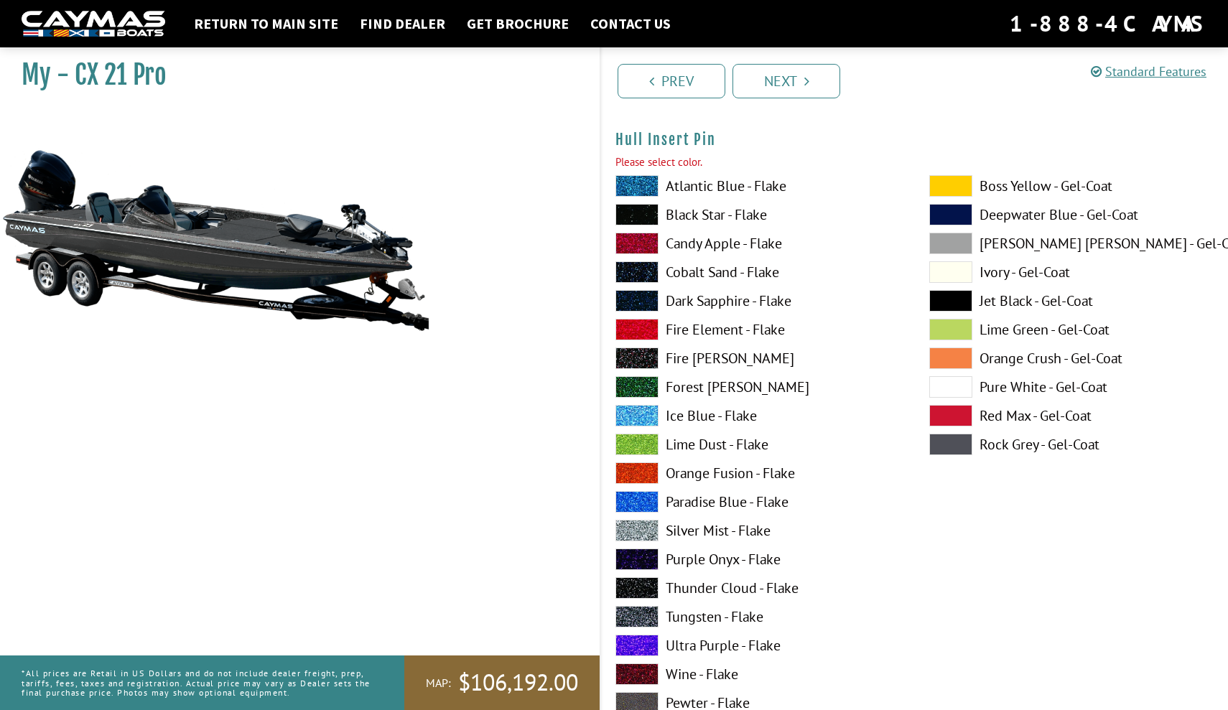
scroll to position [7541, 0]
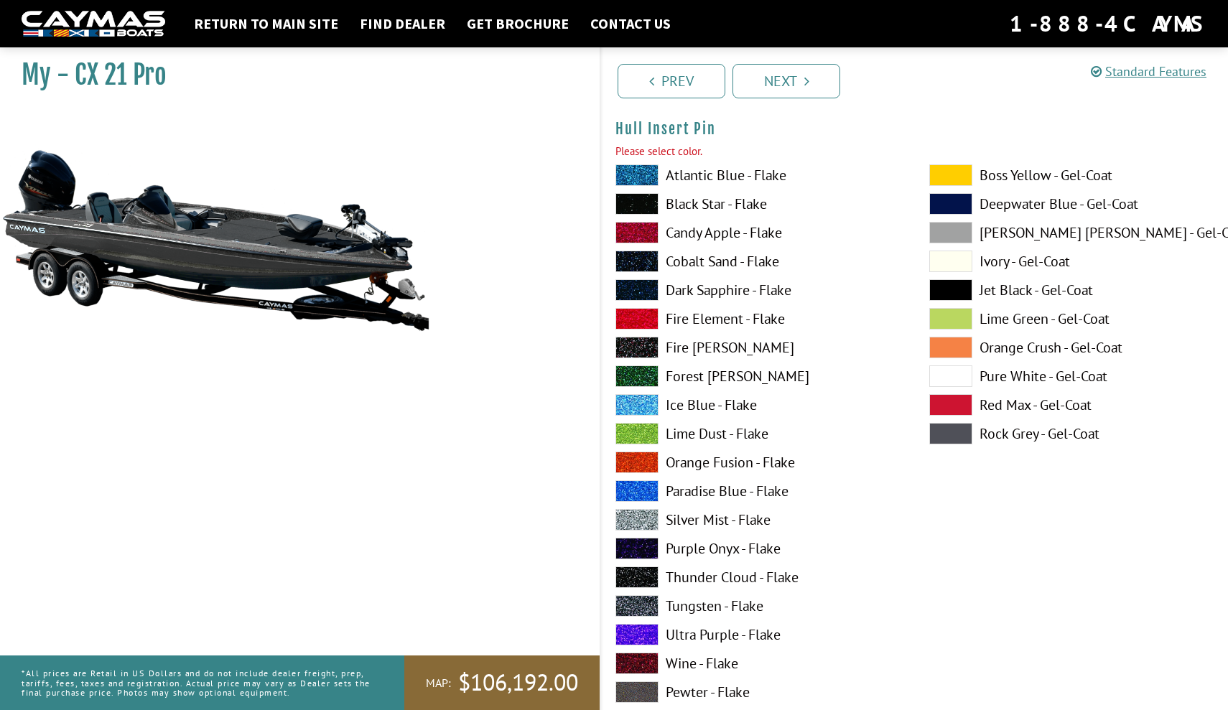
click at [647, 347] on span at bounding box center [636, 348] width 43 height 22
click at [787, 82] on link "Next" at bounding box center [786, 81] width 108 height 34
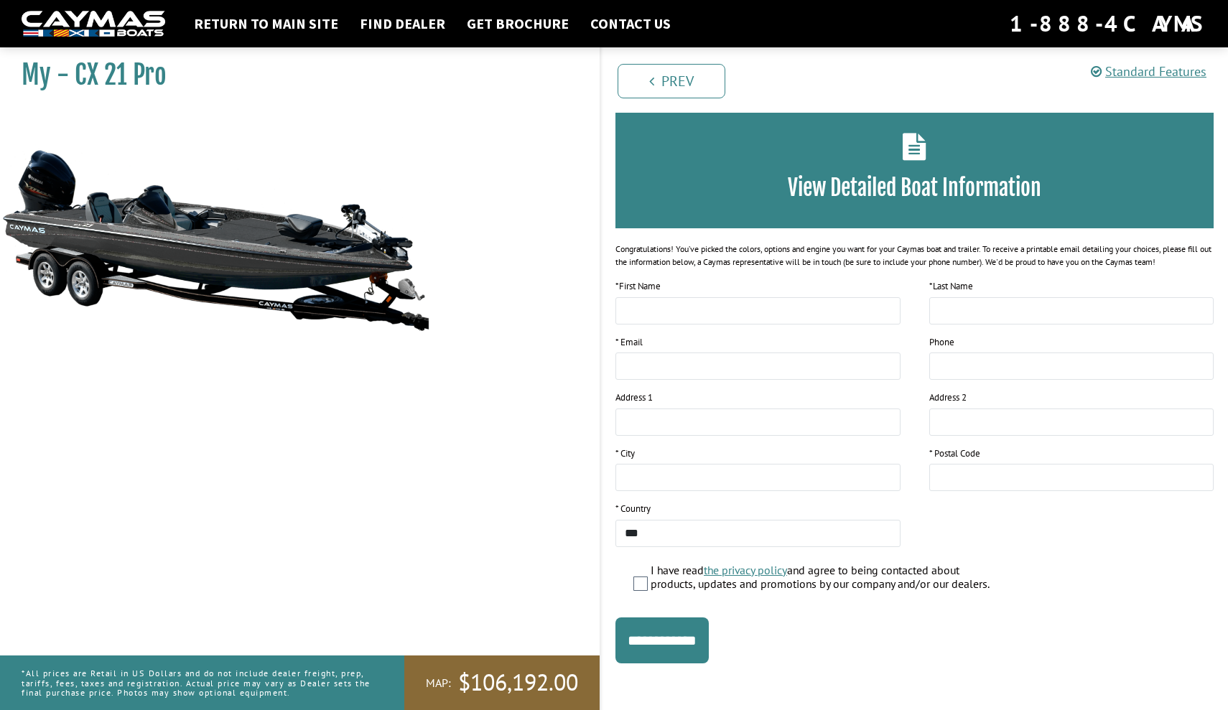
scroll to position [0, 0]
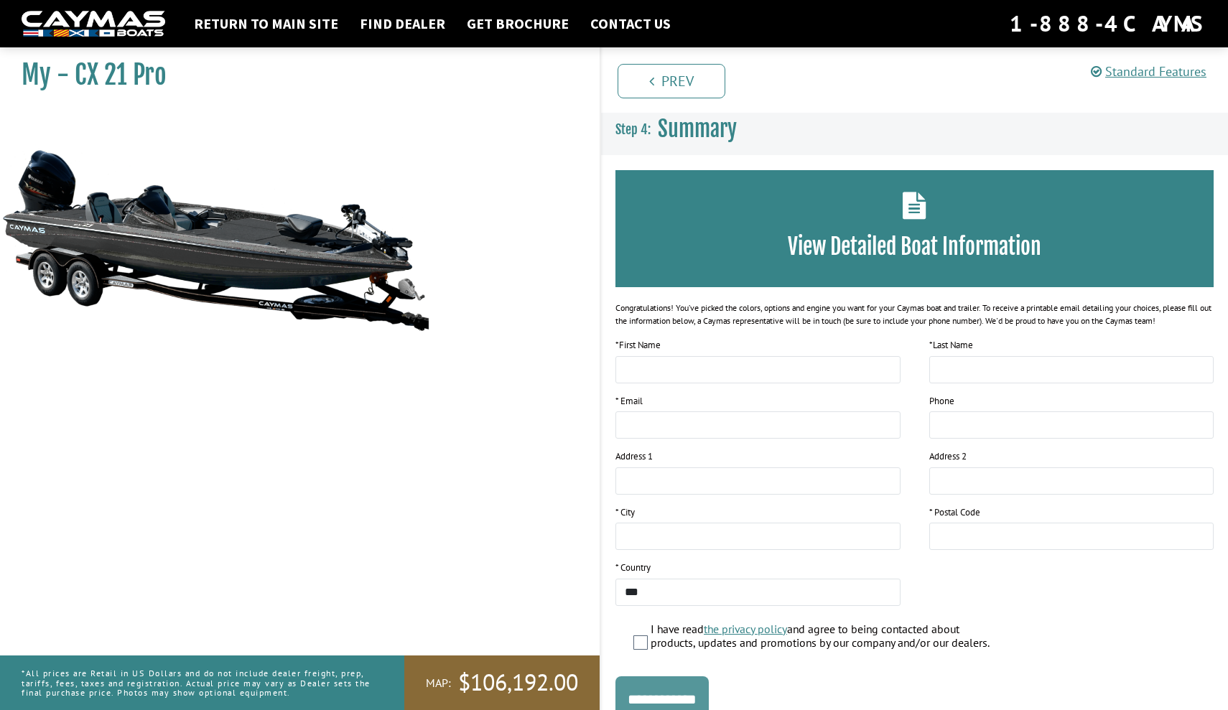
click at [688, 693] on input "**********" at bounding box center [661, 699] width 93 height 46
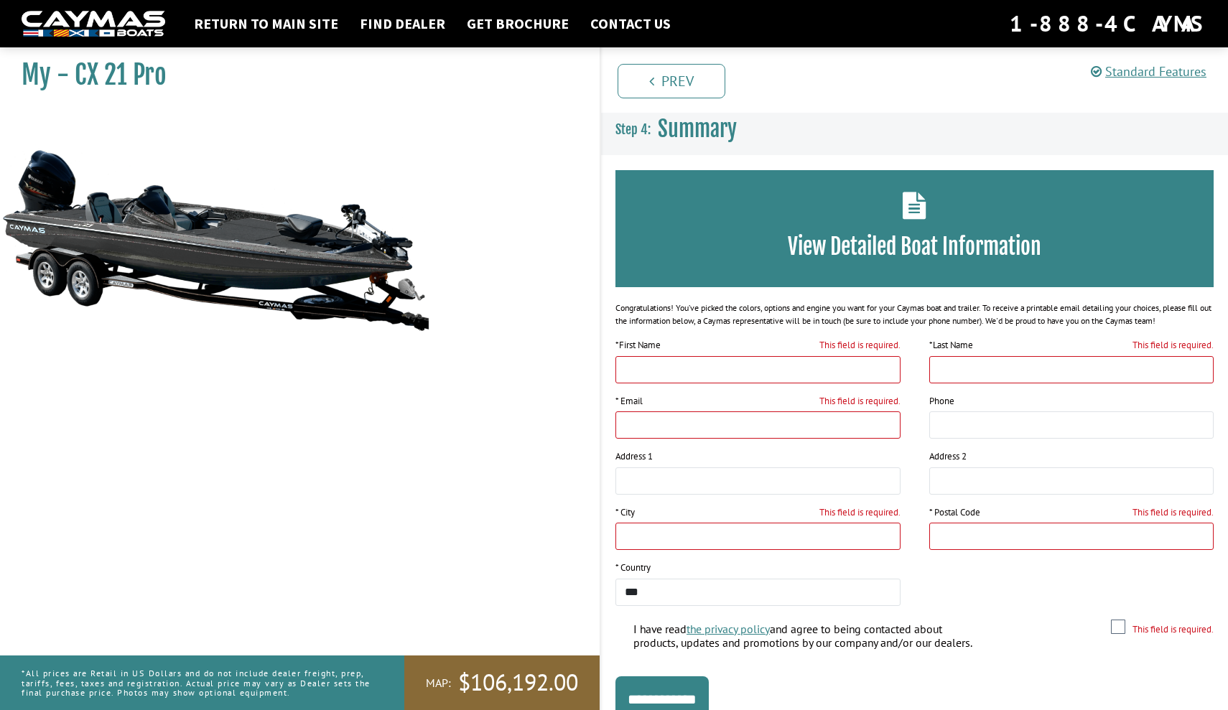
click at [565, 578] on div "My - CX 21 Pro MAP:" at bounding box center [293, 396] width 614 height 710
click at [502, 677] on span "$106,192.00" at bounding box center [518, 683] width 120 height 30
click at [467, 688] on span "$106,192.00" at bounding box center [518, 683] width 120 height 30
